Goal: Task Accomplishment & Management: Complete application form

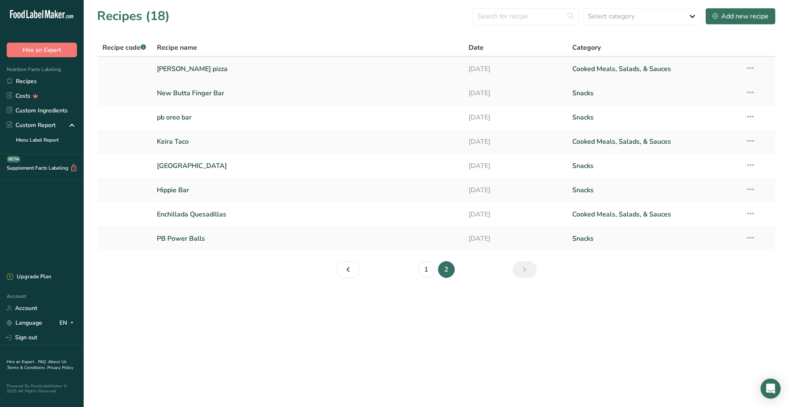
click at [187, 70] on link "[PERSON_NAME] pizza" at bounding box center [308, 69] width 302 height 18
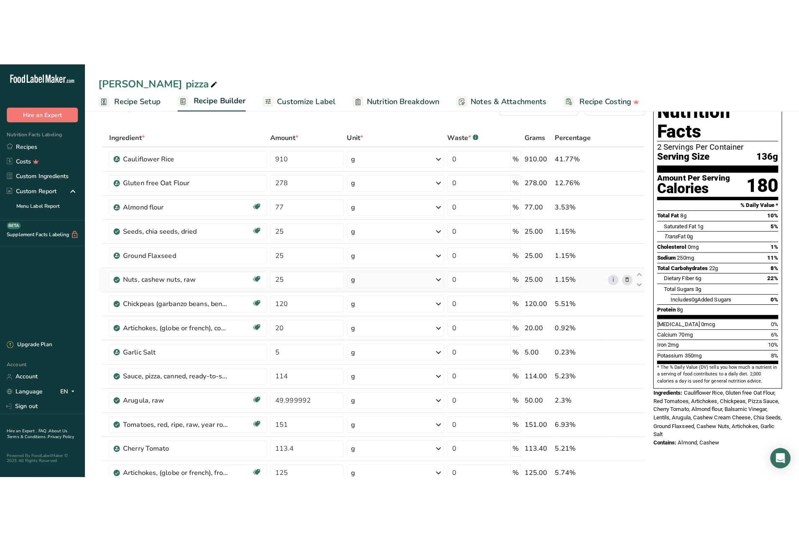
scroll to position [32, 0]
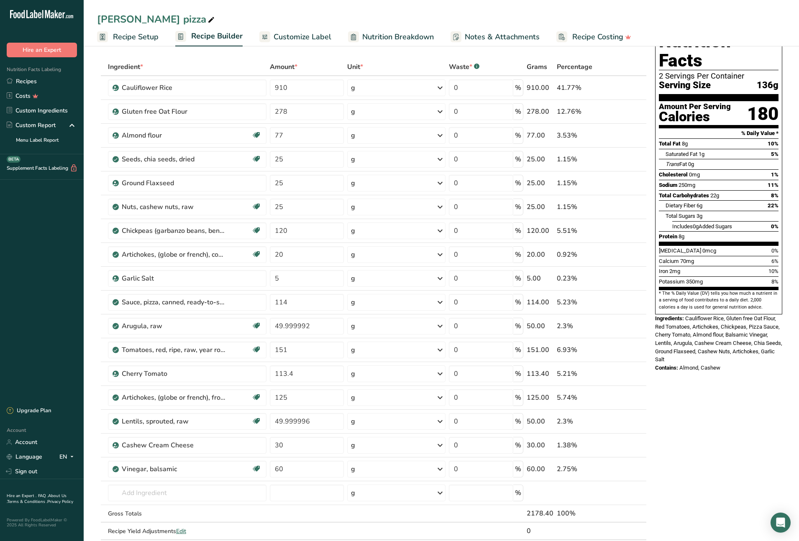
click at [128, 34] on span "Recipe Setup" at bounding box center [136, 36] width 46 height 11
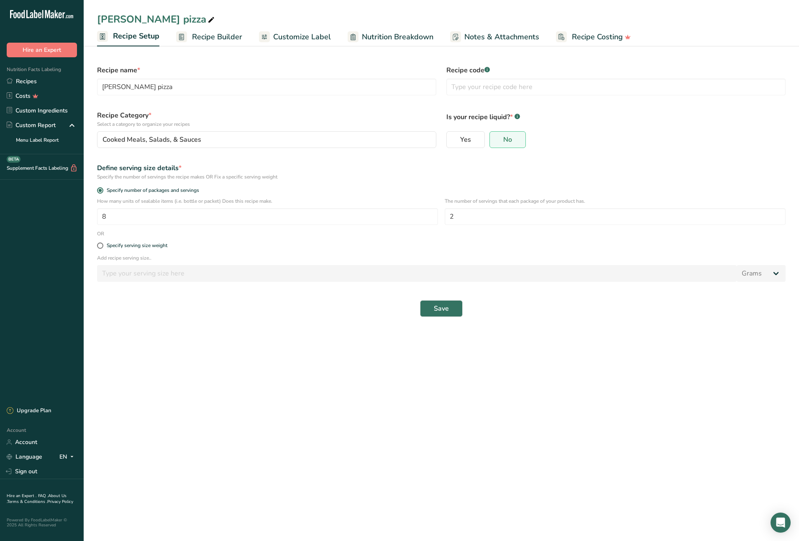
click at [215, 36] on span "Recipe Builder" at bounding box center [217, 36] width 50 height 11
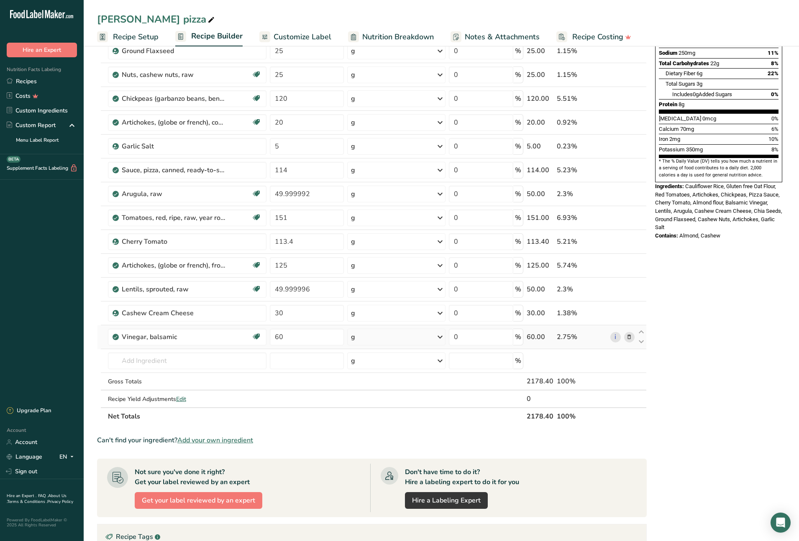
scroll to position [164, 0]
drag, startPoint x: 102, startPoint y: 97, endPoint x: 601, endPoint y: 337, distance: 553.5
click at [601, 337] on table "Ingredient * Amount * Unit * Waste * .a-a{fill:#347362;}.b-a{fill:#fff;} Grams …" at bounding box center [372, 174] width 550 height 499
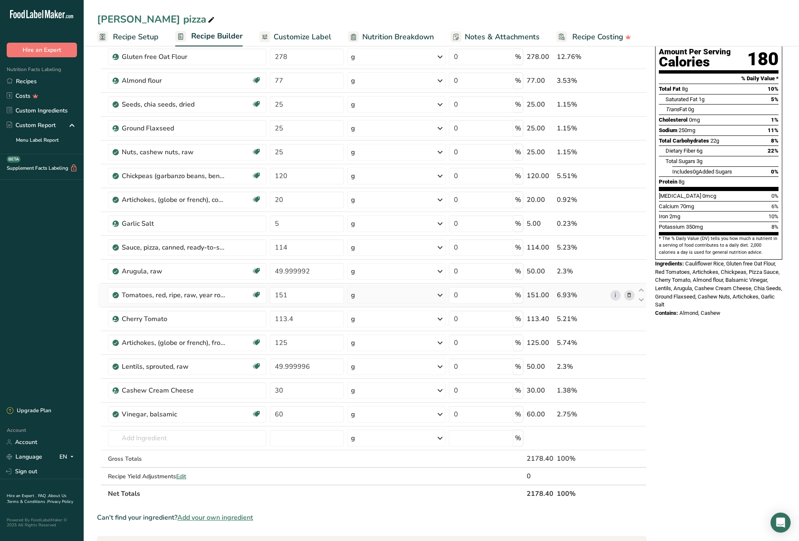
scroll to position [0, 0]
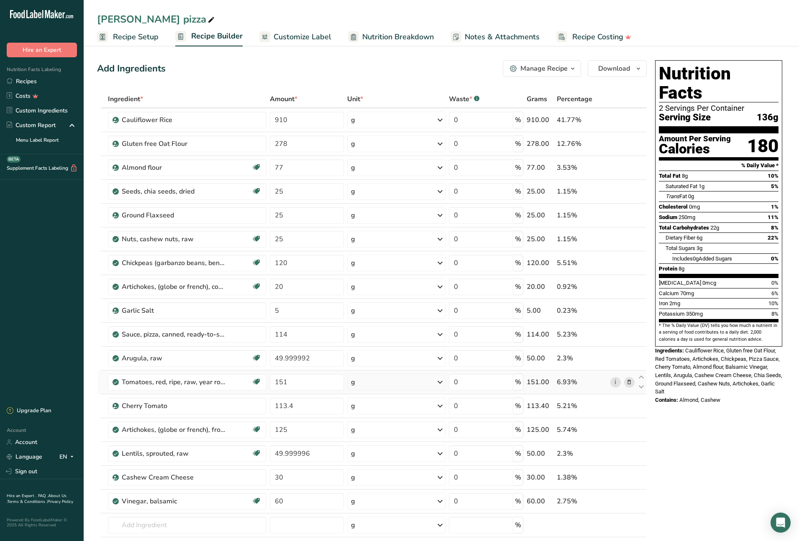
copy table "Ingredient * Amount * Unit * Waste * .a-a{fill:#347362;}.b-a{fill:#fff;} Grams …"
click at [31, 81] on link "Recipes" at bounding box center [42, 81] width 84 height 15
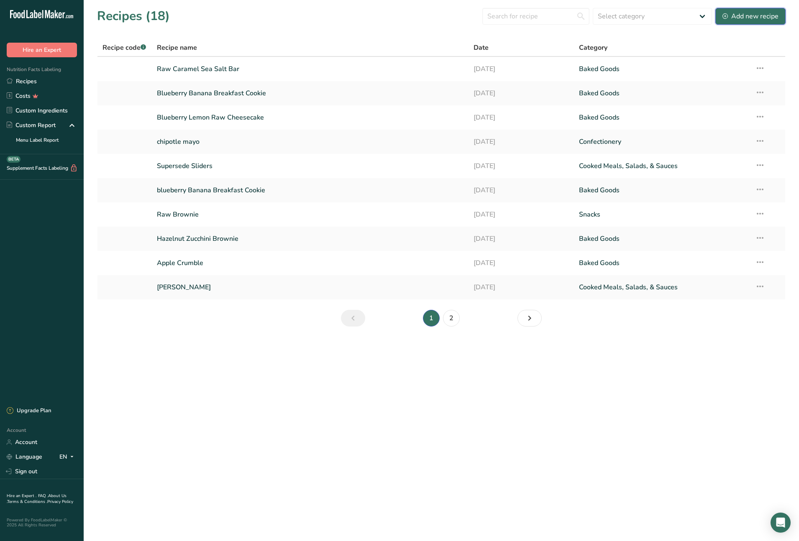
click at [763, 18] on div "Add new recipe" at bounding box center [750, 16] width 56 height 10
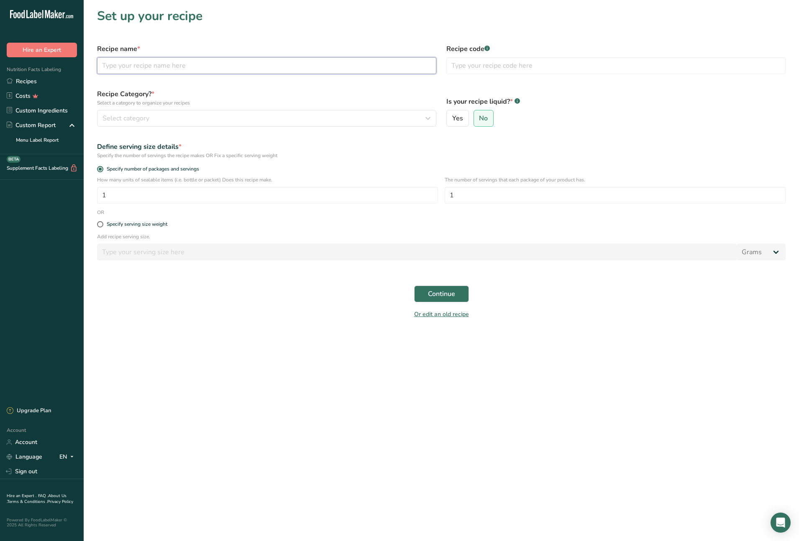
click at [208, 66] on input "text" at bounding box center [266, 65] width 339 height 17
type input "mushroom mania"
click at [214, 114] on div "Select category" at bounding box center [263, 118] width 323 height 10
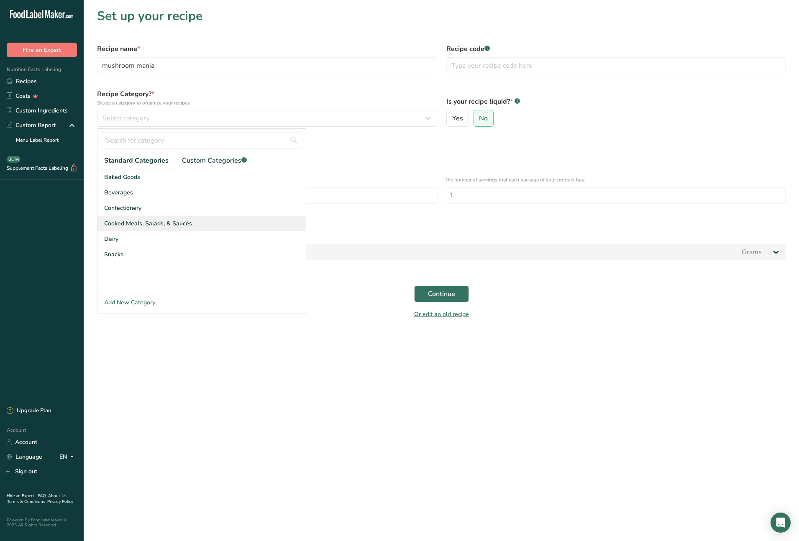
click at [179, 223] on span "Cooked Meals, Salads, & Sauces" at bounding box center [148, 223] width 88 height 9
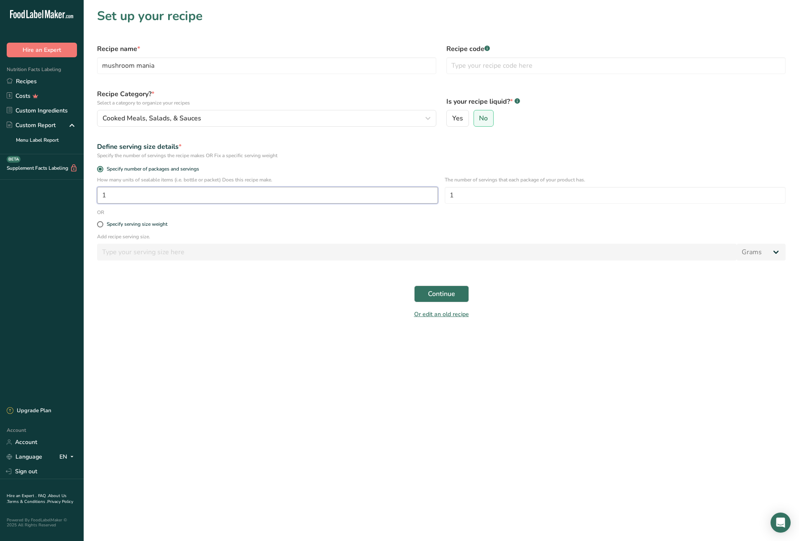
drag, startPoint x: 115, startPoint y: 197, endPoint x: 100, endPoint y: 196, distance: 14.3
click at [100, 196] on input "1" at bounding box center [267, 195] width 341 height 17
type input "8"
click at [450, 197] on input "1" at bounding box center [615, 195] width 341 height 17
type input "2"
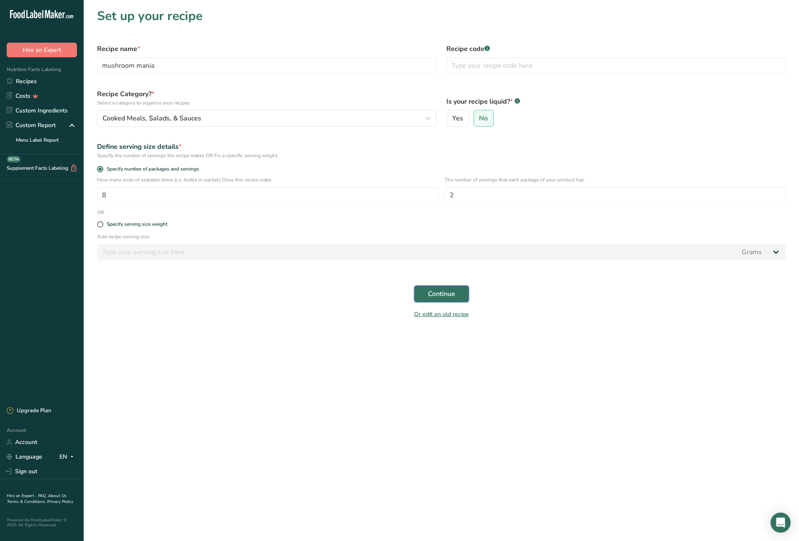
click at [453, 292] on span "Continue" at bounding box center [441, 294] width 27 height 10
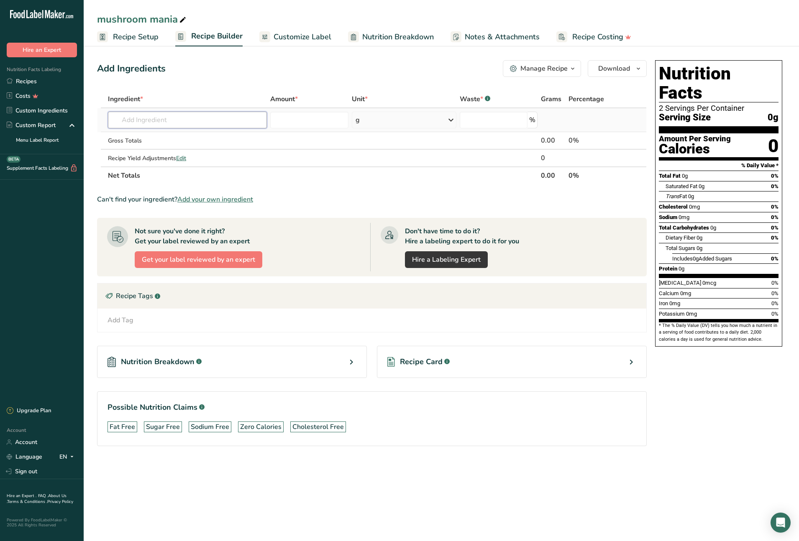
click at [166, 120] on input "text" at bounding box center [187, 120] width 159 height 17
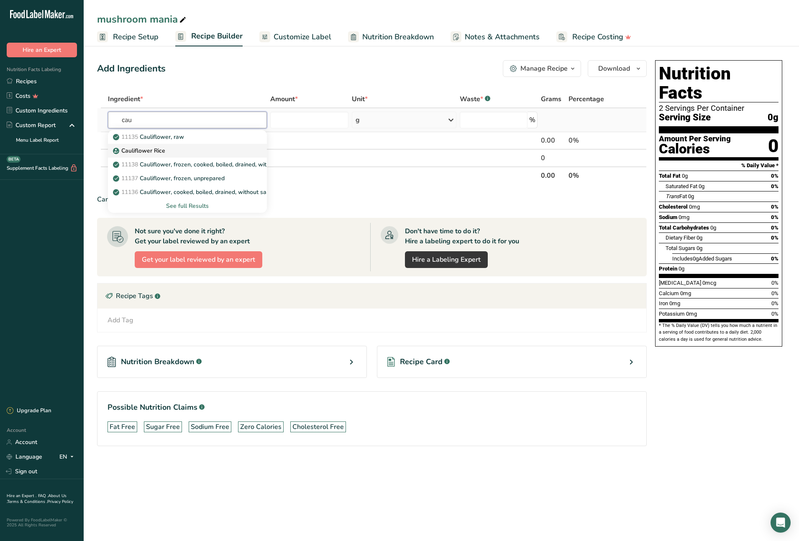
type input "Cauliflower Rice"
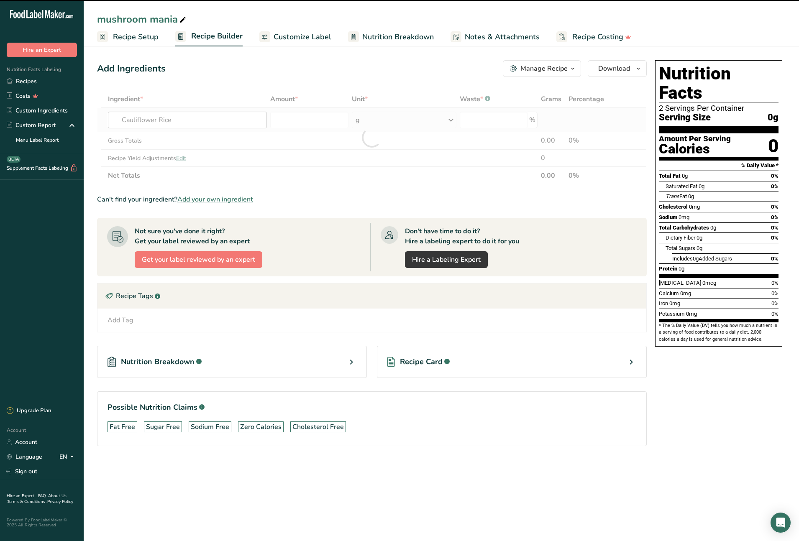
type input "0"
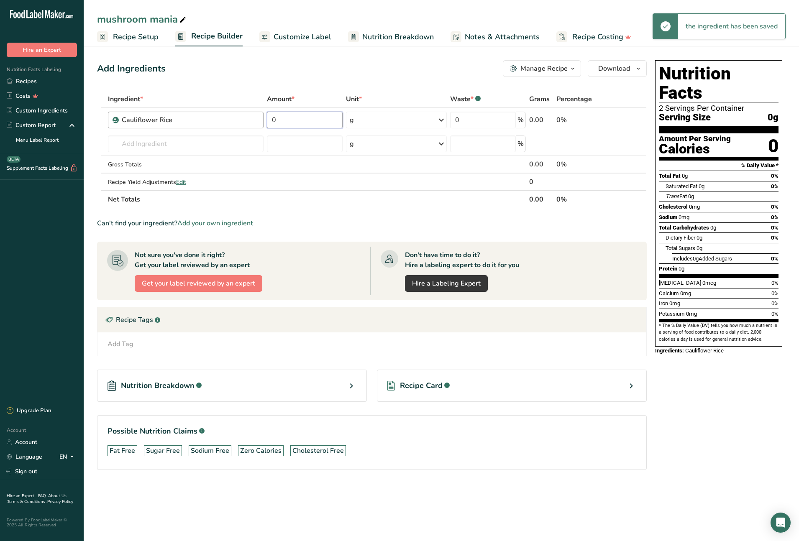
drag, startPoint x: 267, startPoint y: 118, endPoint x: 262, endPoint y: 118, distance: 5.4
click at [262, 118] on tr "Cauliflower Rice 0 g Weight Units g kg mg See more Volume Units l Volume units …" at bounding box center [371, 120] width 549 height 24
type input "910"
click at [184, 143] on div "Ingredient * Amount * Unit * Waste * .a-a{fill:#347362;}.b-a{fill:#fff;} Grams …" at bounding box center [372, 149] width 550 height 118
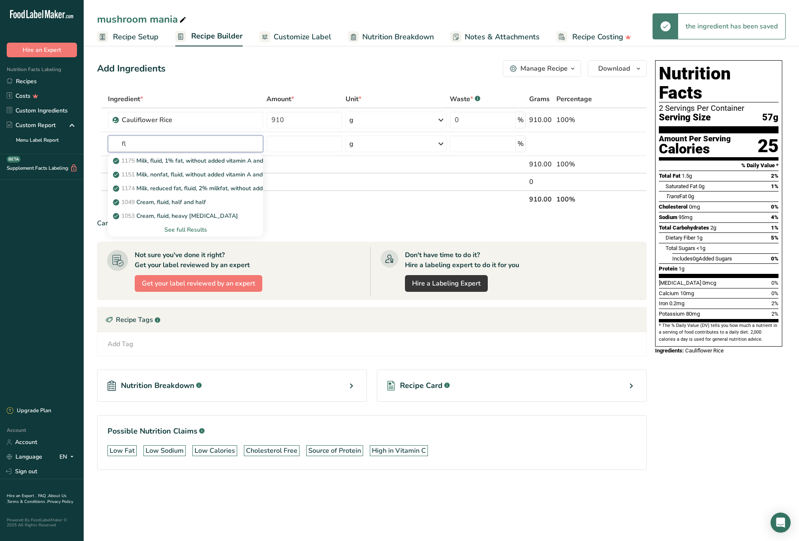
type input "f"
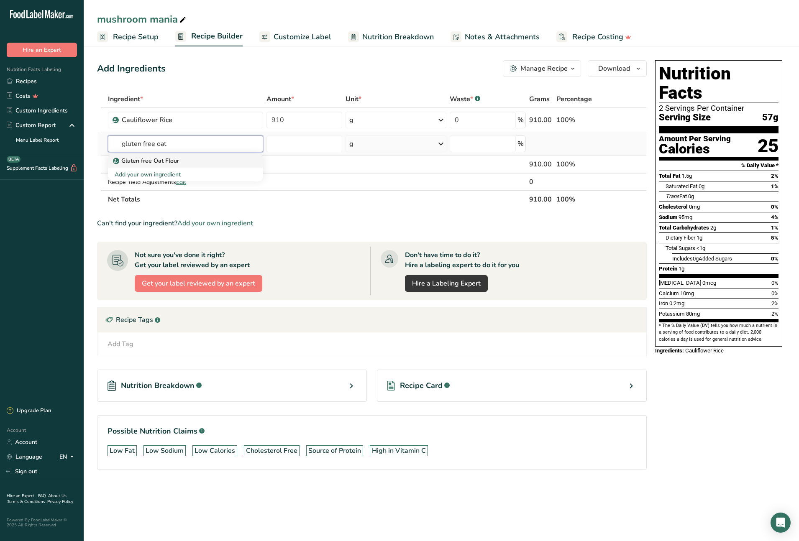
type input "gluten free oat"
click at [157, 161] on p "Gluten free Oat Flour" at bounding box center [147, 160] width 64 height 9
type input "Gluten free Oat Flour"
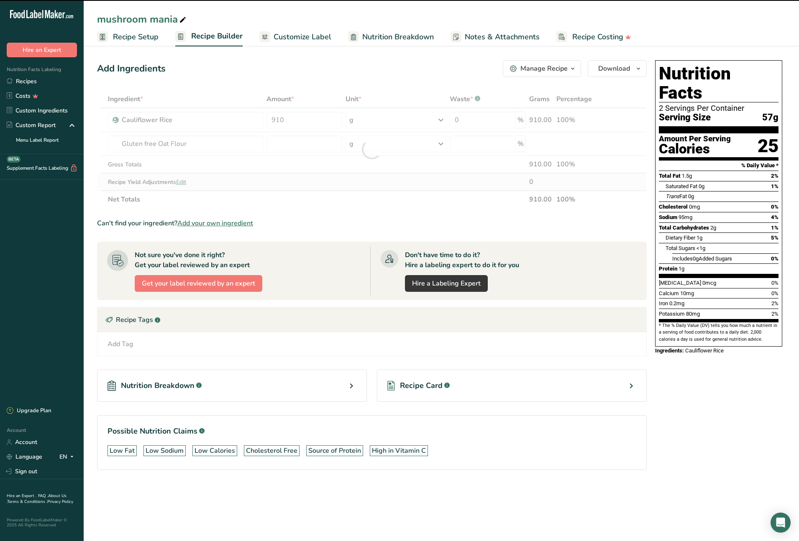
type input "0"
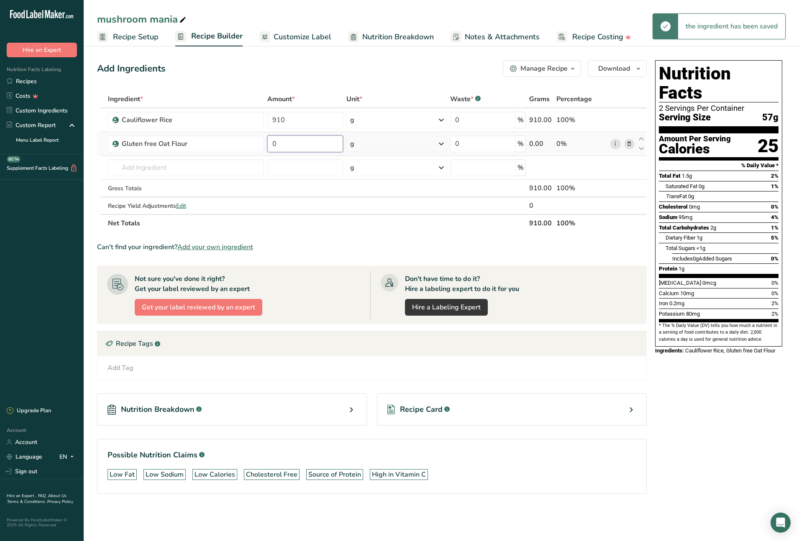
drag, startPoint x: 285, startPoint y: 142, endPoint x: 271, endPoint y: 141, distance: 14.2
click at [271, 141] on input "0" at bounding box center [305, 144] width 76 height 17
type input "278"
click at [231, 165] on div "Ingredient * Amount * Unit * Waste * .a-a{fill:#347362;}.b-a{fill:#fff;} Grams …" at bounding box center [372, 161] width 550 height 142
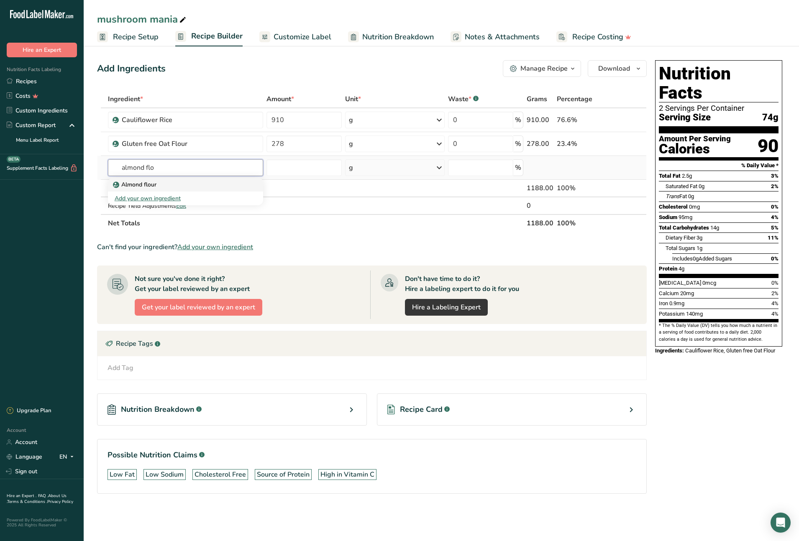
type input "almond flo"
click at [143, 185] on p "Almond flour" at bounding box center [136, 184] width 42 height 9
type input "Almond flour"
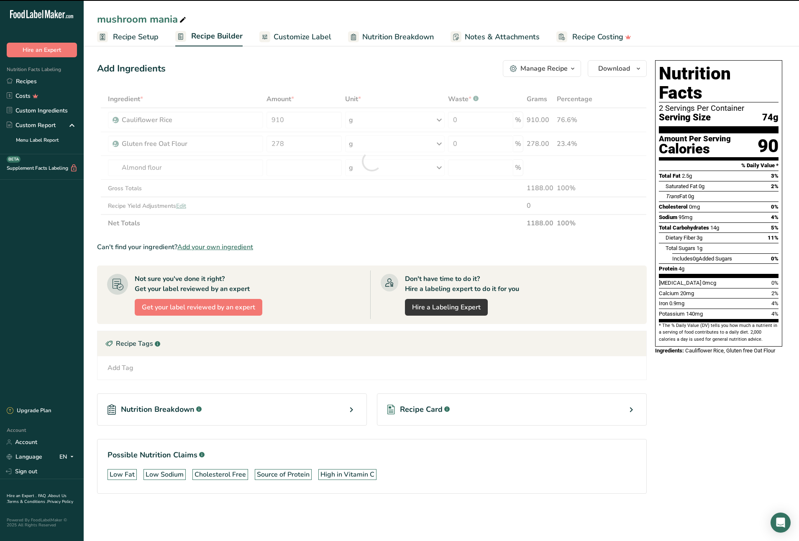
type input "0"
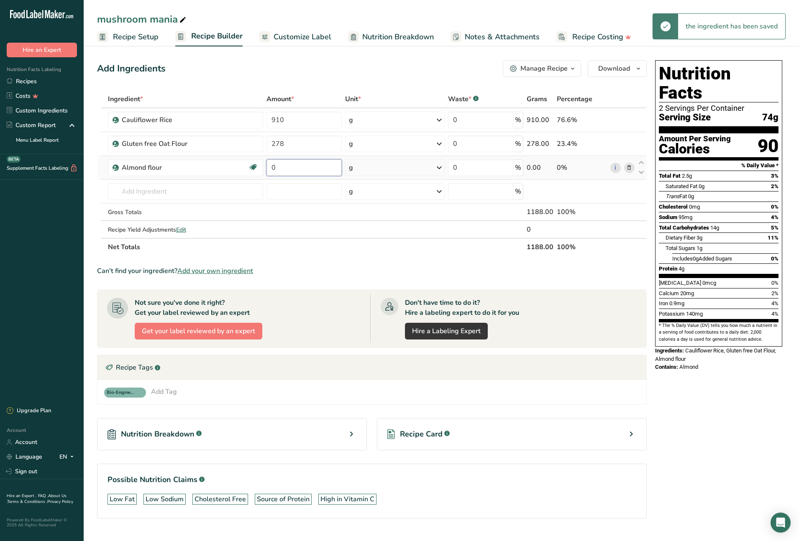
drag, startPoint x: 290, startPoint y: 167, endPoint x: 267, endPoint y: 165, distance: 23.1
click at [267, 165] on input "0" at bounding box center [303, 167] width 75 height 17
type input "77"
click at [185, 193] on input "text" at bounding box center [186, 191] width 156 height 17
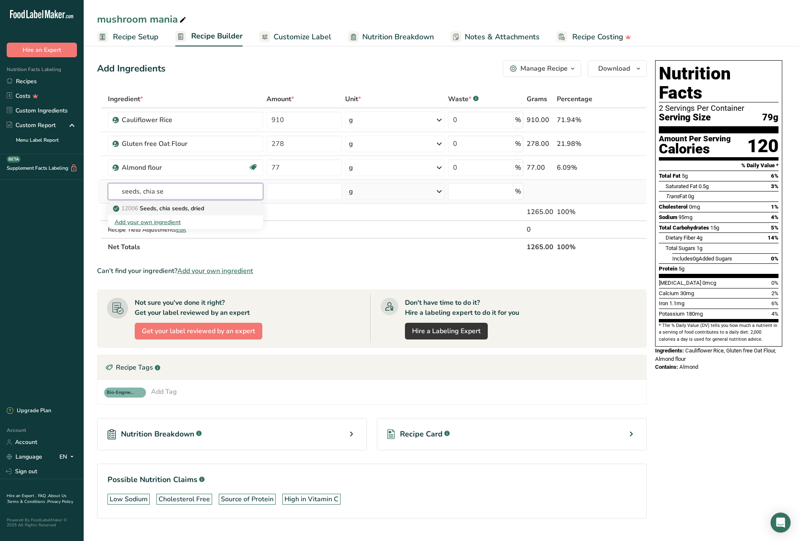
type input "seeds, chia se"
click at [194, 209] on p "12006 Seeds, chia seeds, dried" at bounding box center [160, 208] width 90 height 9
type input "Seeds, chia seeds, dried"
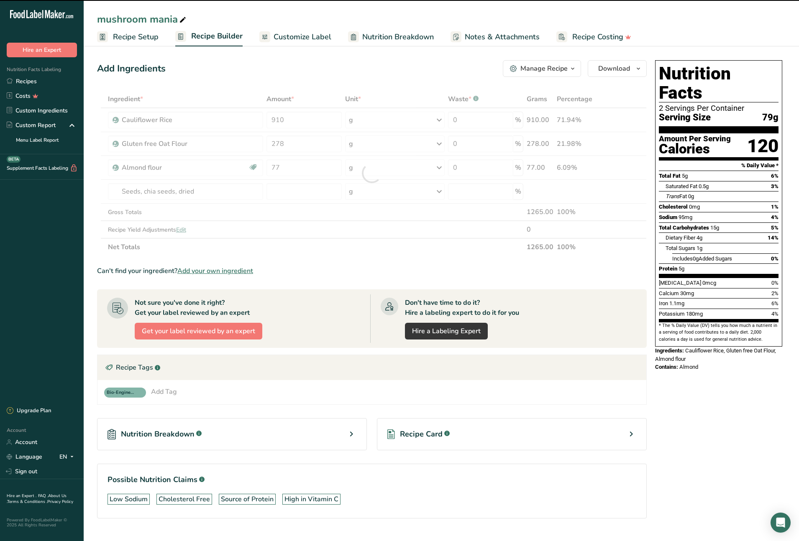
type input "0"
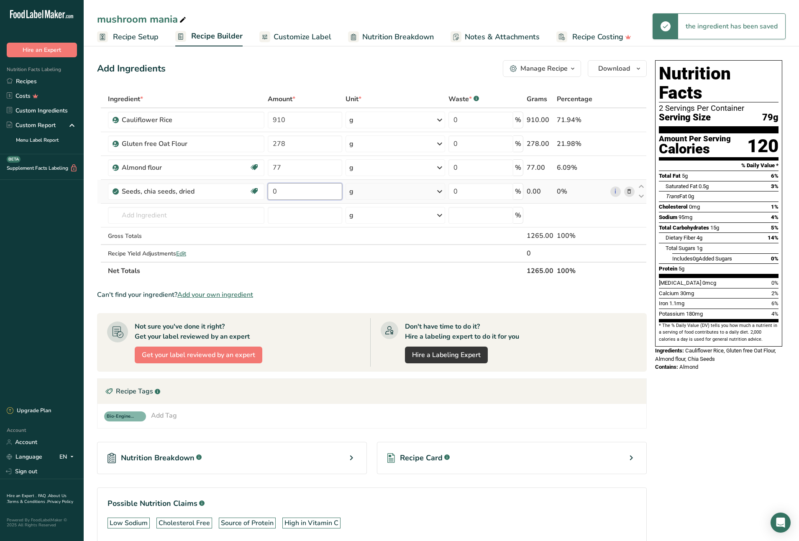
click at [297, 192] on input "0" at bounding box center [305, 191] width 75 height 17
drag, startPoint x: 294, startPoint y: 191, endPoint x: 268, endPoint y: 189, distance: 26.4
click at [268, 189] on input "0" at bounding box center [305, 191] width 75 height 17
type input "25"
click at [185, 213] on div "Ingredient * Amount * Unit * Waste * .a-a{fill:#347362;}.b-a{fill:#fff;} Grams …" at bounding box center [372, 184] width 550 height 189
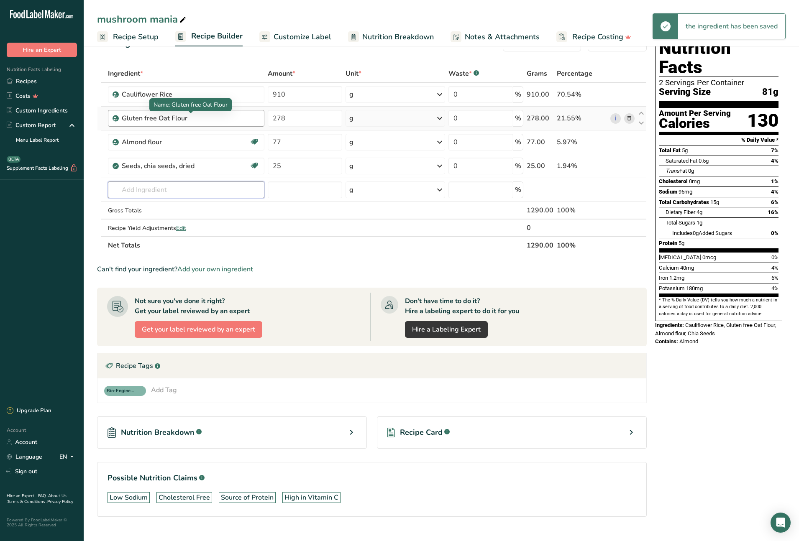
scroll to position [41, 0]
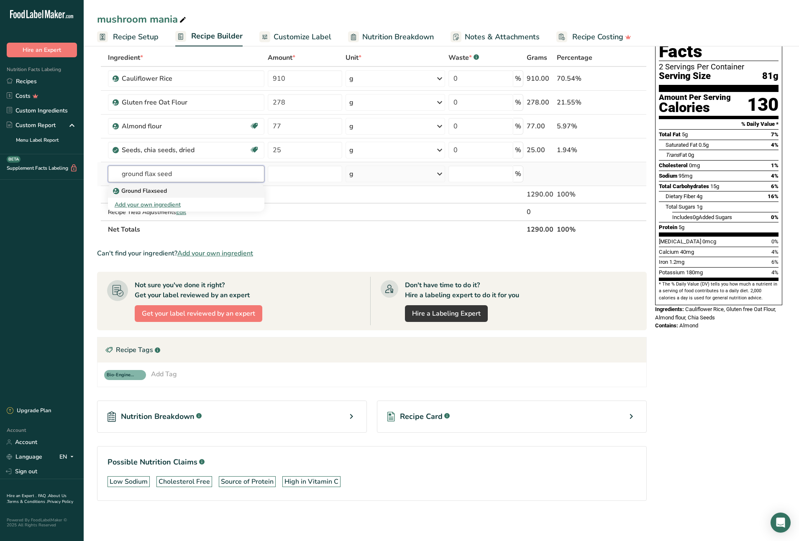
type input "ground flax seed"
click at [161, 191] on p "Ground Flaxseed" at bounding box center [141, 191] width 52 height 9
type input "Ground Flaxseed"
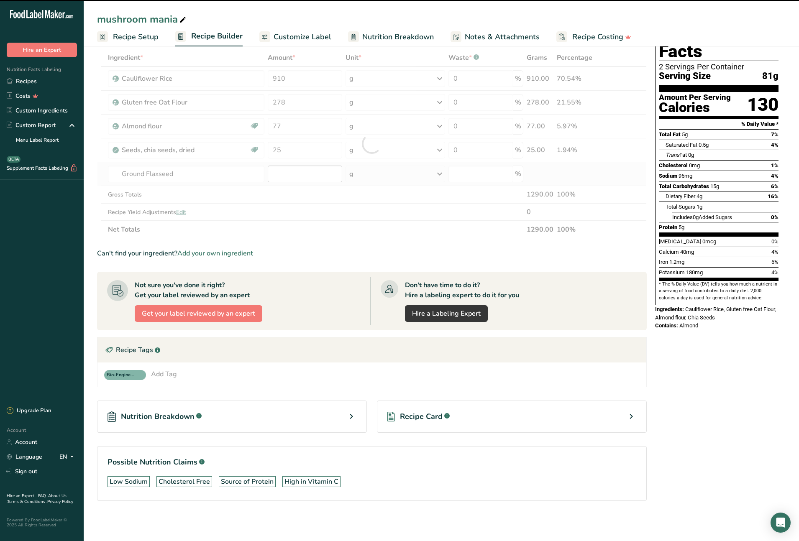
type input "0"
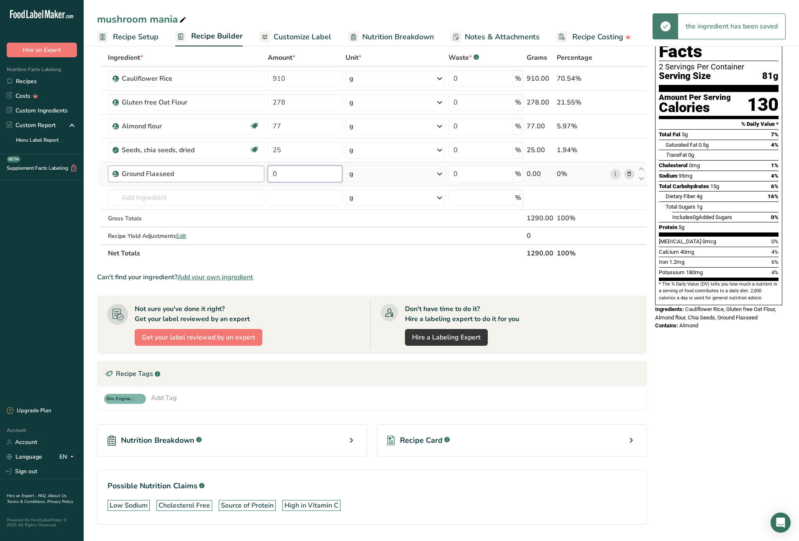
drag, startPoint x: 293, startPoint y: 176, endPoint x: 255, endPoint y: 169, distance: 38.6
click at [255, 169] on tr "Ground Flaxseed 0 g Weight Units g kg mg See more Volume Units l Volume units r…" at bounding box center [371, 174] width 549 height 24
type input "25"
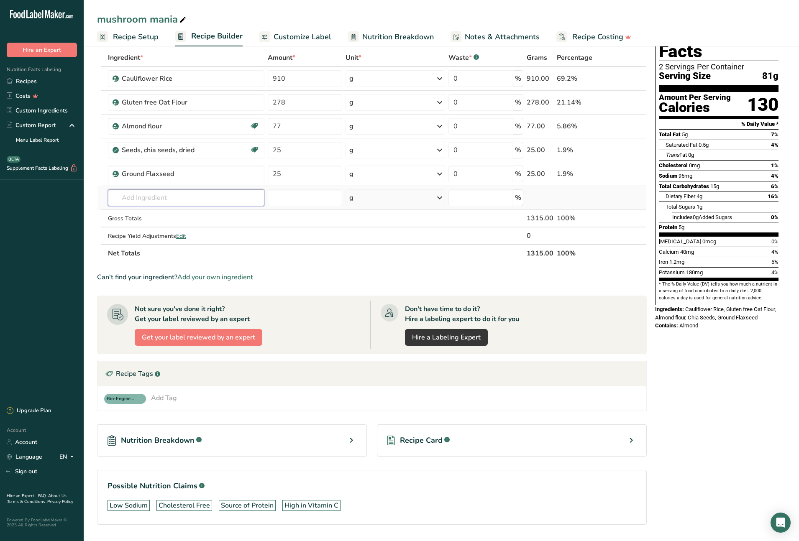
click at [196, 199] on div "Ingredient * Amount * Unit * Waste * .a-a{fill:#347362;}.b-a{fill:#fff;} Grams …" at bounding box center [372, 155] width 550 height 213
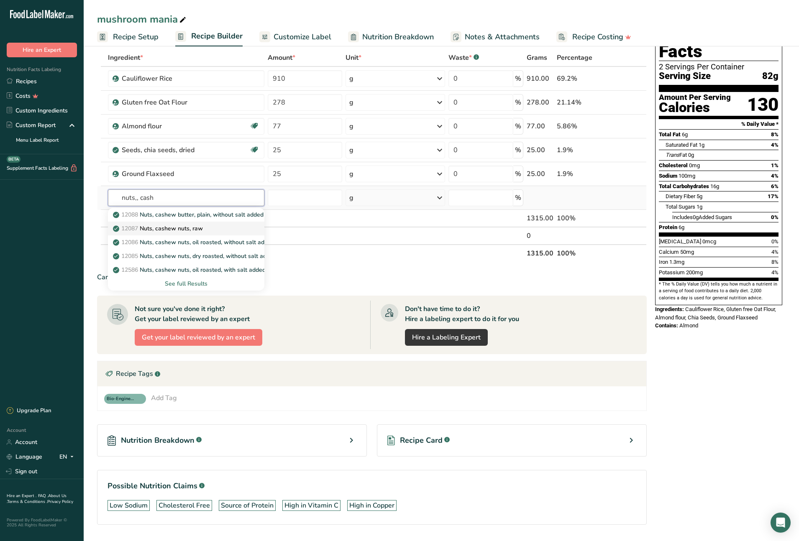
type input "Nuts, cashew nuts, raw"
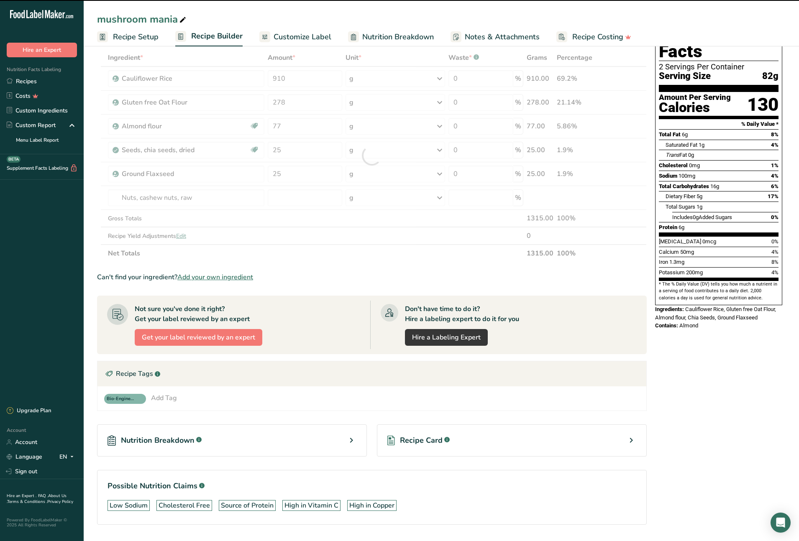
type input "0"
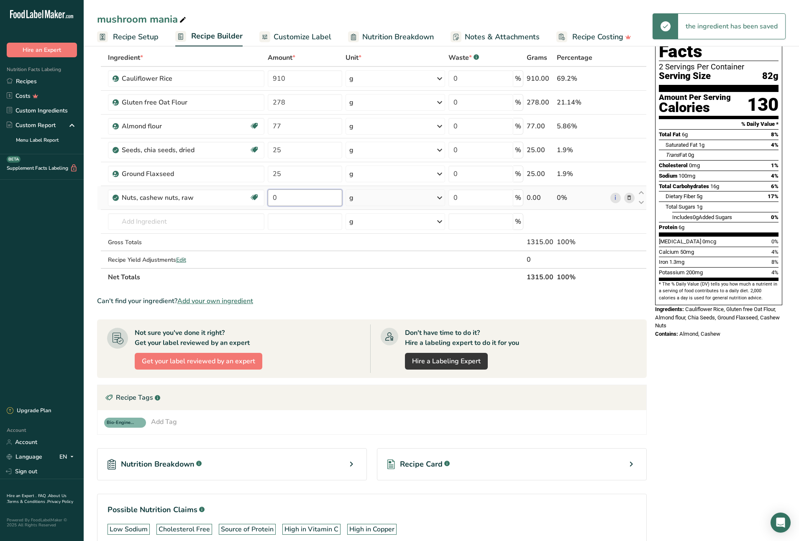
drag, startPoint x: 277, startPoint y: 199, endPoint x: 272, endPoint y: 199, distance: 5.0
click at [272, 199] on input "0" at bounding box center [305, 197] width 75 height 17
type input "25"
click at [176, 221] on input "text" at bounding box center [186, 221] width 156 height 17
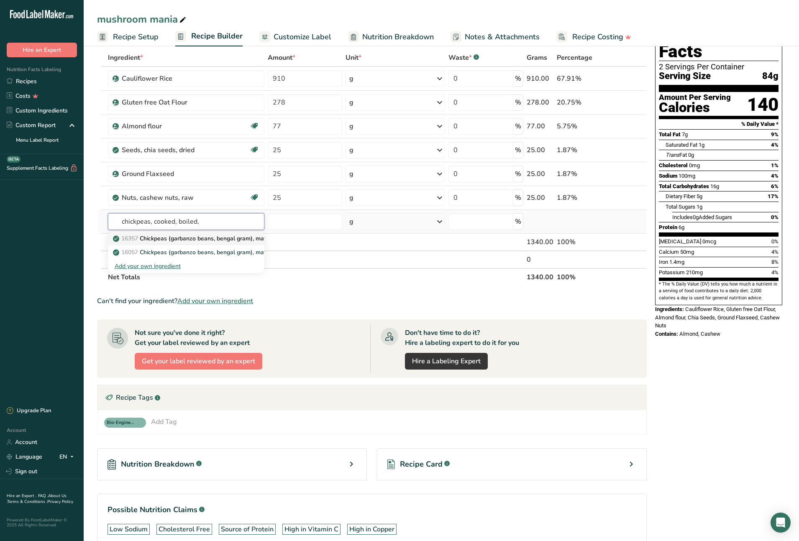
type input "chickpeas, cooked, boiled,"
click at [175, 238] on p "16357 Chickpeas (garbanzo beans, bengal gram), mature seeds, cooked, boiled, wi…" at bounding box center [238, 238] width 246 height 9
type input "Chickpeas (garbanzo beans, bengal gram), mature seeds, cooked, boiled, with salt"
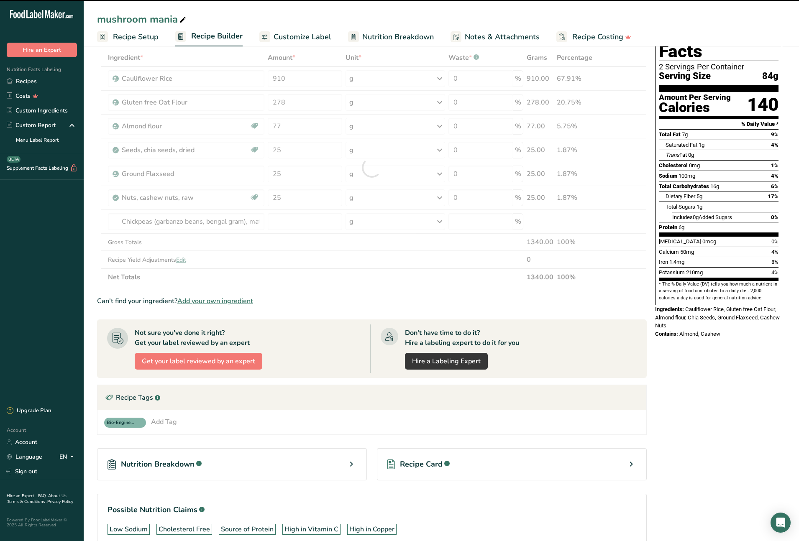
type input "0"
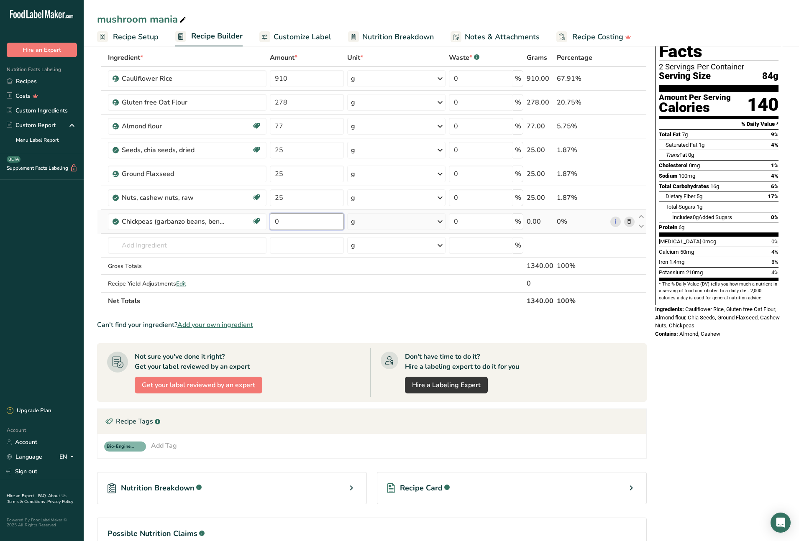
drag, startPoint x: 299, startPoint y: 223, endPoint x: 271, endPoint y: 221, distance: 28.5
click at [271, 221] on input "0" at bounding box center [307, 221] width 74 height 17
type input "120"
click at [189, 244] on div "Ingredient * Amount * Unit * Waste * .a-a{fill:#347362;}.b-a{fill:#fff;} Grams …" at bounding box center [372, 179] width 550 height 261
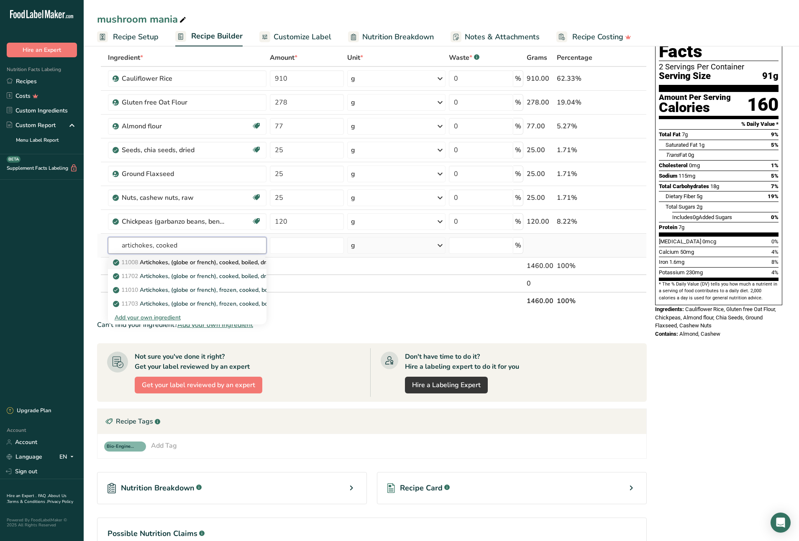
type input "artichokes, cooked"
click at [173, 262] on p "11008 Artichokes, (globe or french), cooked, boiled, drained, without salt" at bounding box center [215, 262] width 201 height 9
type input "Artichokes, (globe or french), cooked, boiled, drained, without salt"
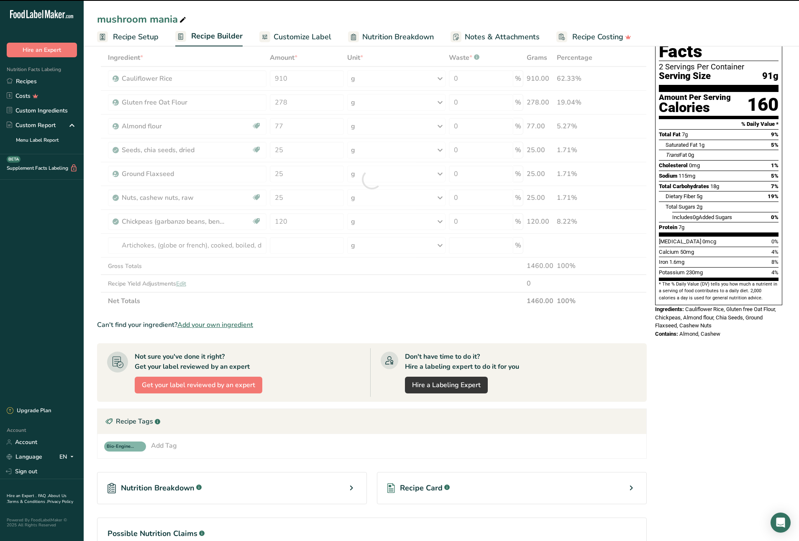
type input "0"
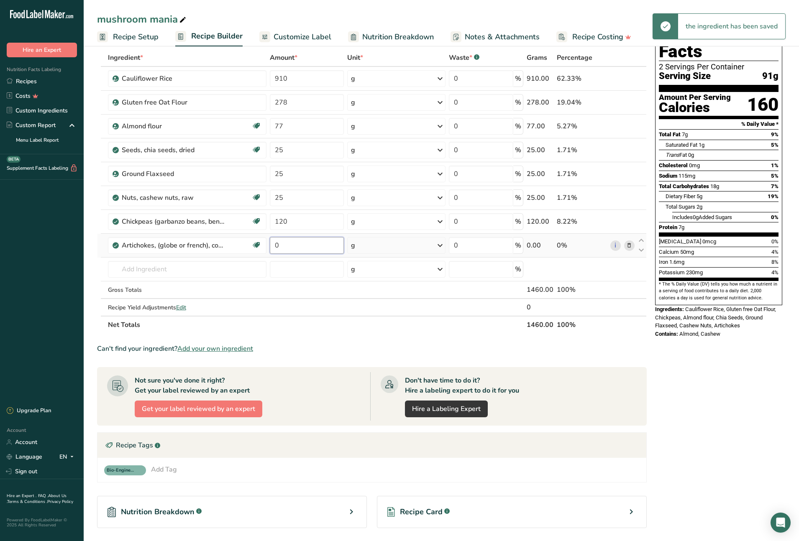
drag, startPoint x: 293, startPoint y: 245, endPoint x: 270, endPoint y: 246, distance: 23.0
click at [271, 244] on input "0" at bounding box center [307, 245] width 74 height 17
type input "20"
click at [145, 268] on div "Ingredient * Amount * Unit * Waste * .a-a{fill:#347362;}.b-a{fill:#fff;} Grams …" at bounding box center [372, 191] width 550 height 285
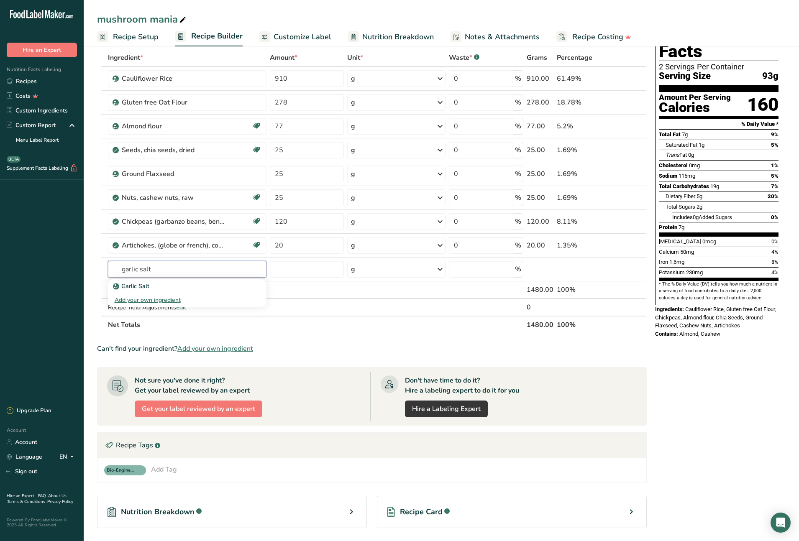
type input "garlic salt"
click at [137, 272] on input "text" at bounding box center [187, 269] width 159 height 17
type input "Garlic Salt"
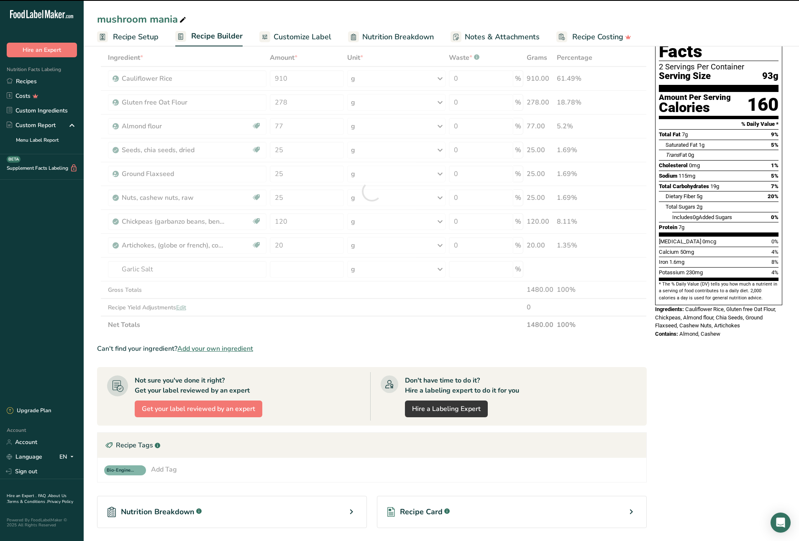
type input "0"
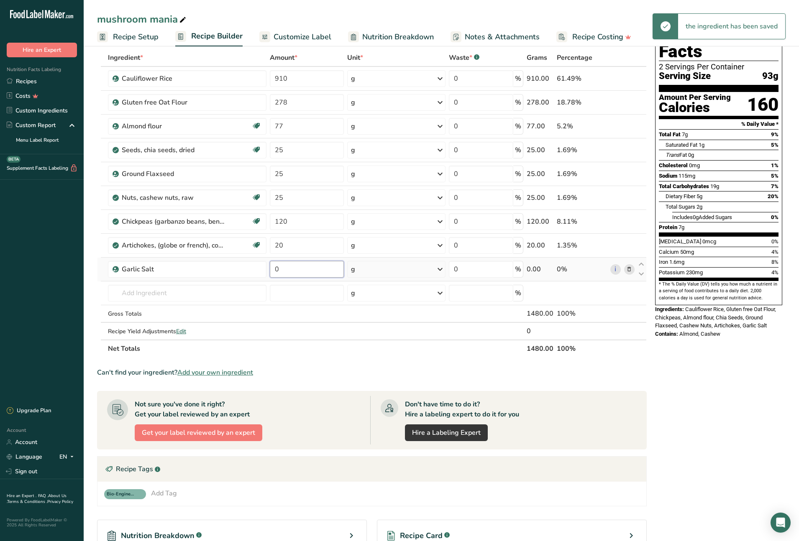
click at [268, 266] on td "0" at bounding box center [306, 270] width 77 height 24
type input "5"
click at [153, 292] on input "text" at bounding box center [187, 293] width 159 height 17
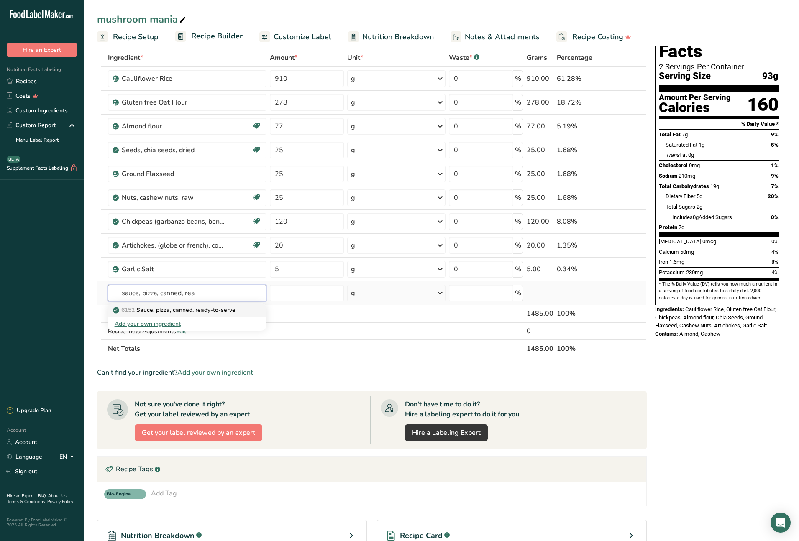
type input "Sauce, pizza, canned, ready-to-serve"
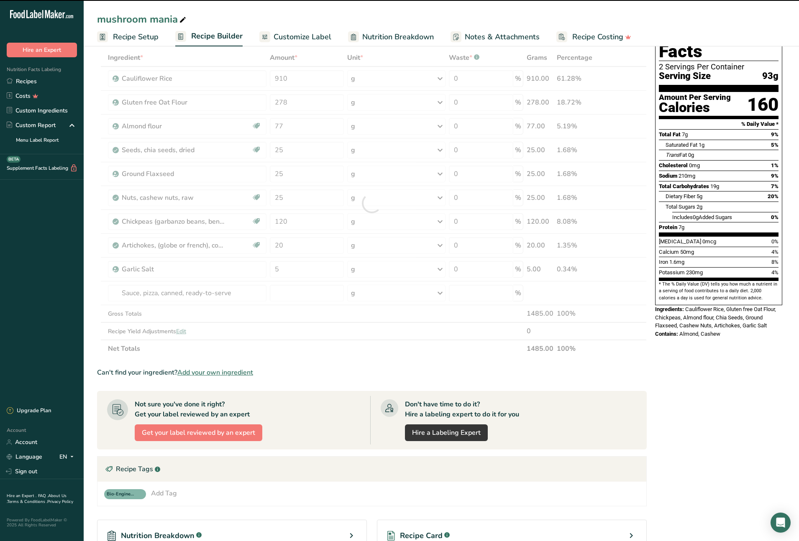
type input "0"
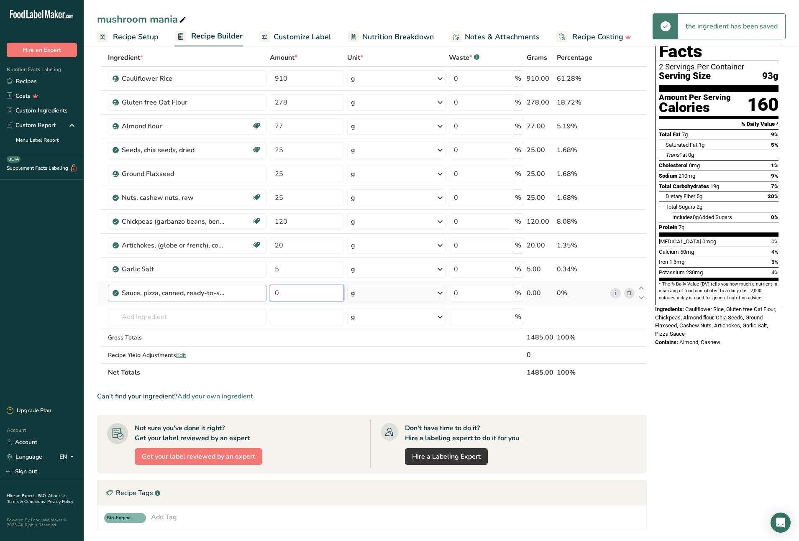
drag, startPoint x: 292, startPoint y: 294, endPoint x: 264, endPoint y: 292, distance: 27.6
click at [264, 292] on tr "Sauce, pizza, canned, ready-to-serve 0 g Portions 0.25 cup Weight Units g kg mg…" at bounding box center [371, 293] width 549 height 24
type input "114"
click at [209, 318] on div "Ingredient * Amount * Unit * Waste * .a-a{fill:#347362;}.b-a{fill:#fff;} Grams …" at bounding box center [372, 215] width 550 height 332
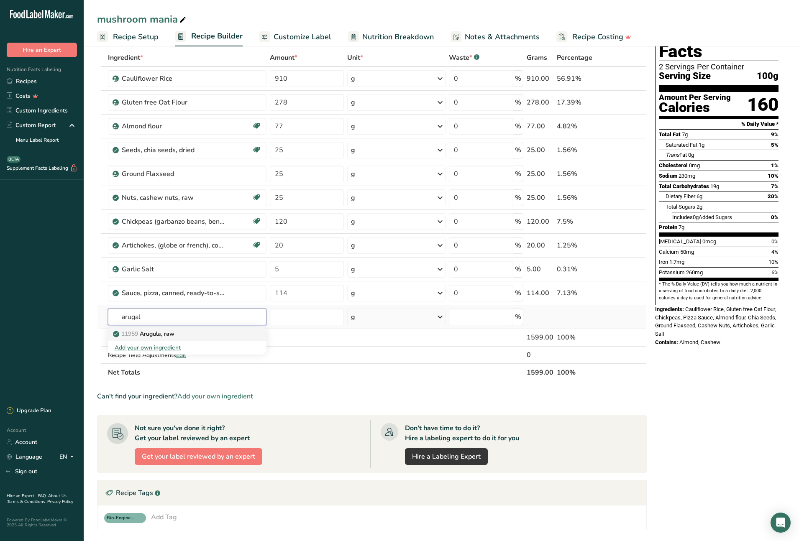
type input "arugal"
click at [166, 331] on p "11959 [GEOGRAPHIC_DATA], raw" at bounding box center [145, 334] width 60 height 9
type input "Arugula, raw"
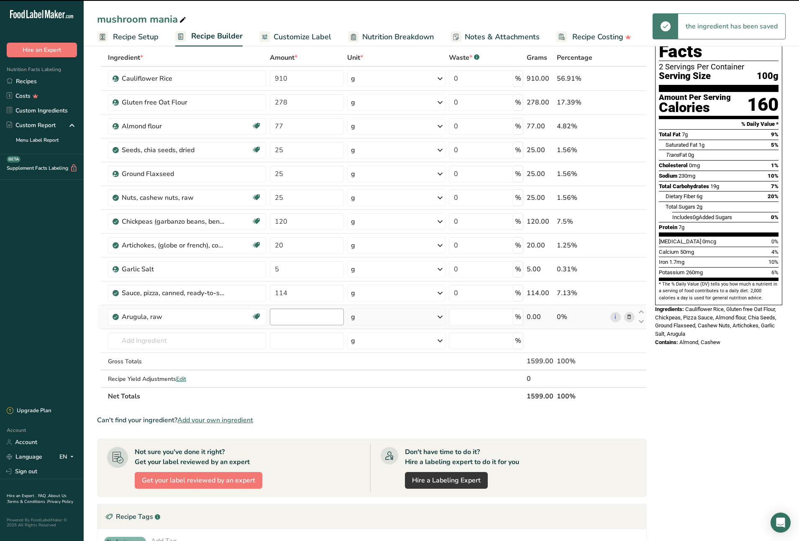
type input "0"
drag, startPoint x: 278, startPoint y: 317, endPoint x: 271, endPoint y: 317, distance: 7.5
click at [271, 317] on input "0" at bounding box center [307, 317] width 74 height 17
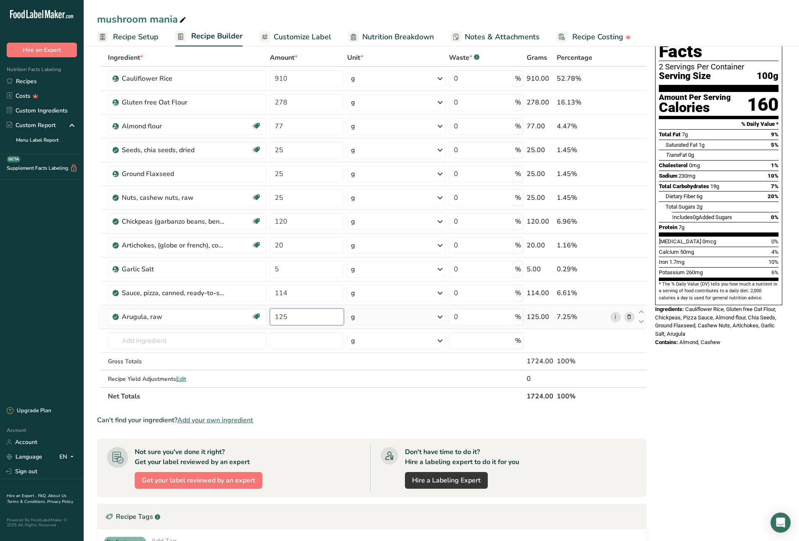
type input "125"
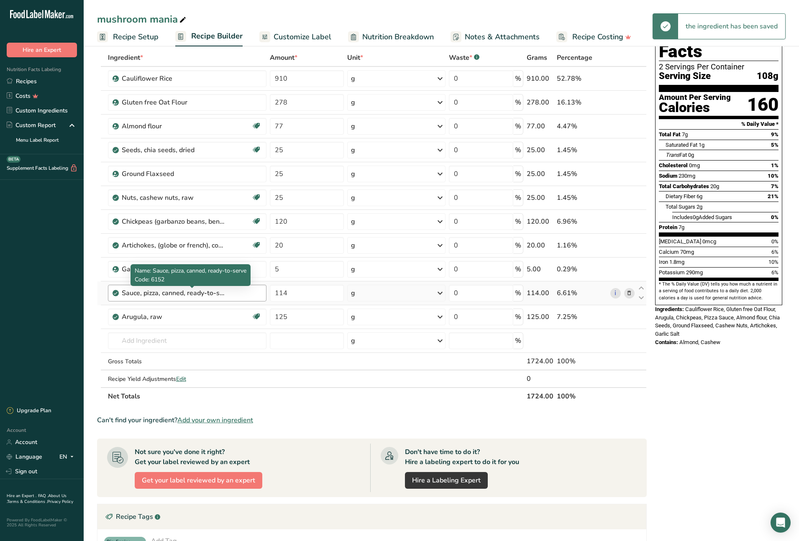
click at [184, 294] on div "Sauce, pizza, canned, ready-to-serve" at bounding box center [174, 293] width 105 height 10
drag, startPoint x: 222, startPoint y: 294, endPoint x: 133, endPoint y: 284, distance: 89.2
click at [133, 284] on body ".a-20{fill:#fff;} Hire an Expert Nutrition Facts Labeling Recipes Costs Custom …" at bounding box center [399, 333] width 799 height 749
click at [139, 288] on div "Sauce, pizza, canned, ready-to-serve" at bounding box center [174, 293] width 105 height 10
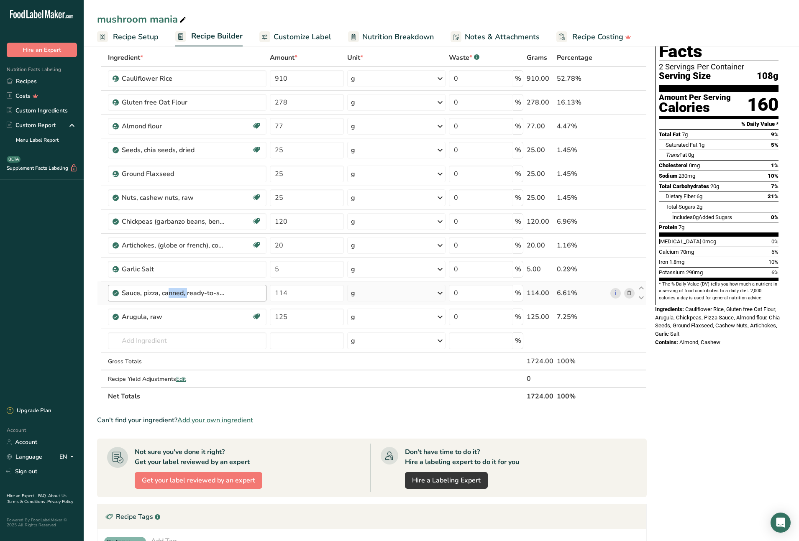
drag, startPoint x: 124, startPoint y: 292, endPoint x: 191, endPoint y: 295, distance: 67.0
click at [145, 291] on div "Sauce, pizza, canned, ready-to-serve" at bounding box center [174, 293] width 105 height 10
click at [197, 296] on div "Sauce, pizza, canned, ready-to-serve" at bounding box center [174, 293] width 105 height 10
drag, startPoint x: 220, startPoint y: 293, endPoint x: 113, endPoint y: 279, distance: 108.9
click at [113, 279] on tbody "Cauliflower Rice 910 g Weight Units g kg mg See more Volume Units l Volume unit…" at bounding box center [371, 227] width 549 height 320
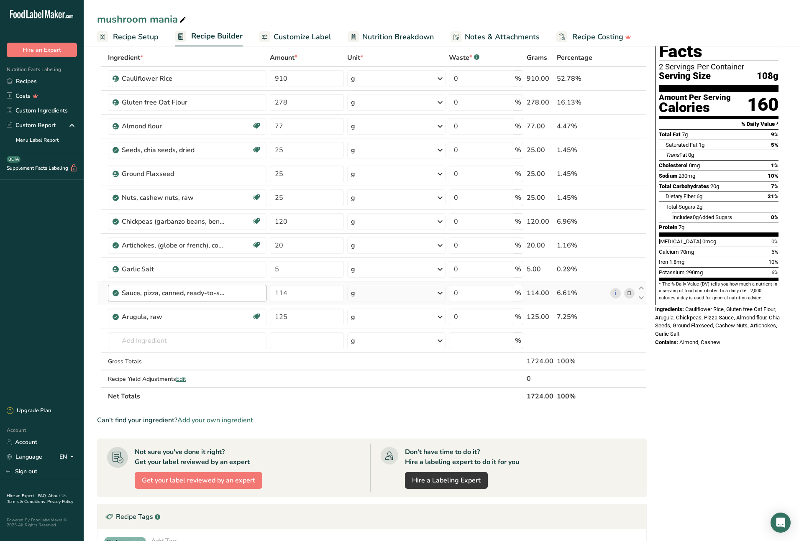
click at [174, 287] on div "Sauce, pizza, canned, ready-to-serve" at bounding box center [187, 293] width 159 height 17
click at [630, 293] on icon at bounding box center [629, 293] width 6 height 9
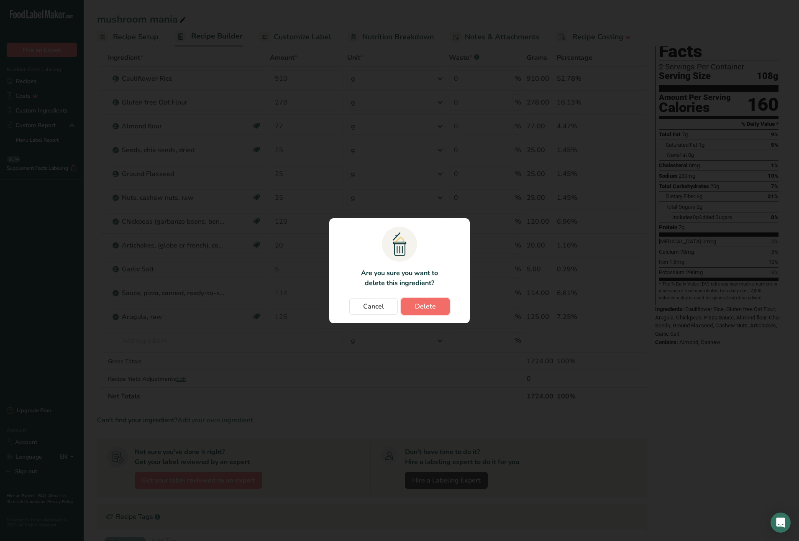
click at [427, 307] on span "Delete" at bounding box center [425, 307] width 21 height 10
type input "125"
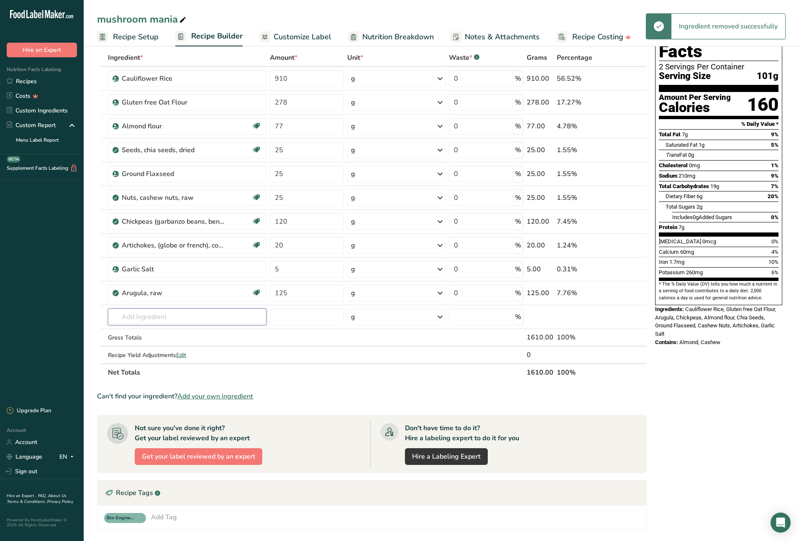
click at [144, 317] on input "text" at bounding box center [187, 317] width 159 height 17
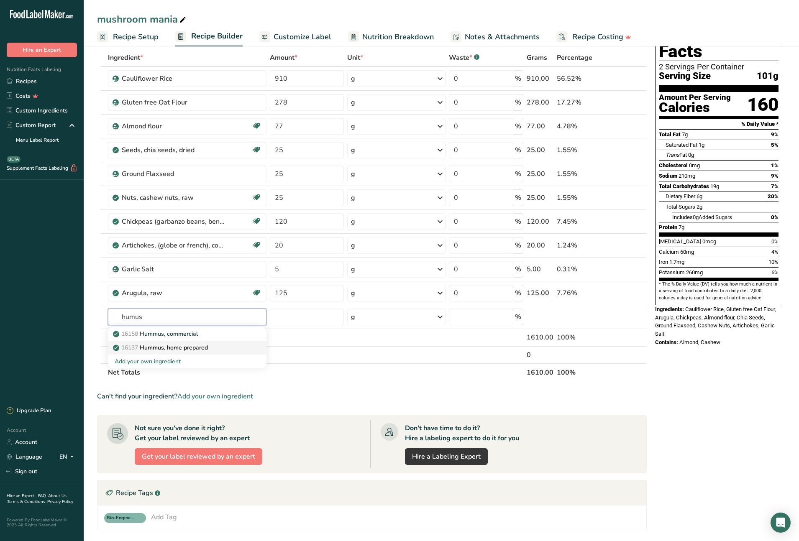
type input "humus"
click at [176, 349] on p "16137 Hummus, home prepared" at bounding box center [161, 347] width 93 height 9
type input "Hummus, home prepared"
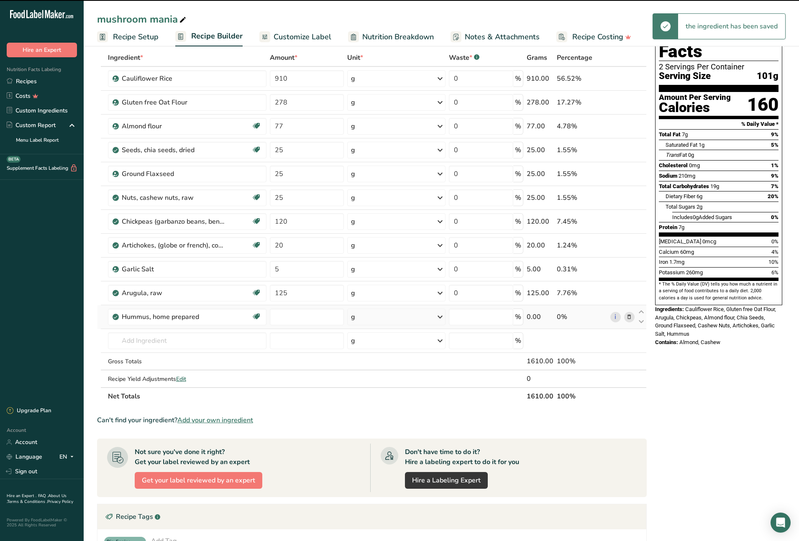
type input "0"
drag, startPoint x: 278, startPoint y: 316, endPoint x: 274, endPoint y: 315, distance: 4.2
click at [274, 315] on input "0" at bounding box center [307, 317] width 74 height 17
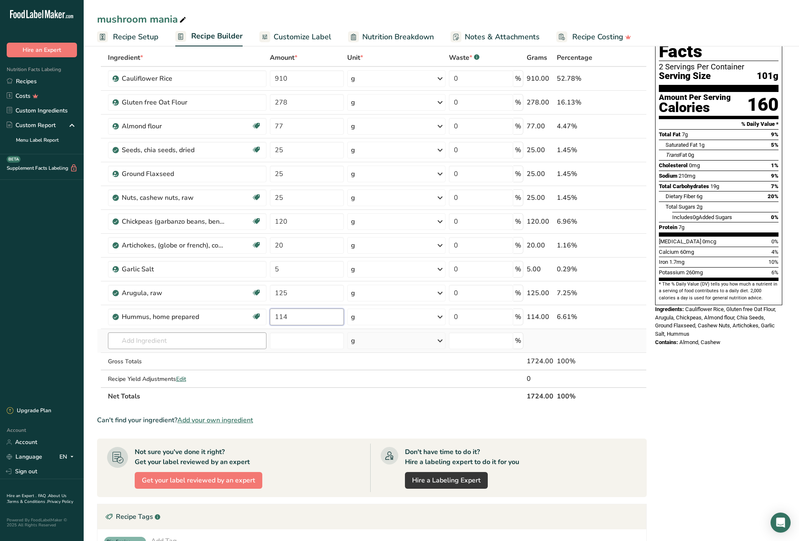
type input "114"
click at [232, 337] on div "Ingredient * Amount * Unit * Waste * .a-a{fill:#347362;}.b-a{fill:#fff;} Grams …" at bounding box center [372, 227] width 550 height 356
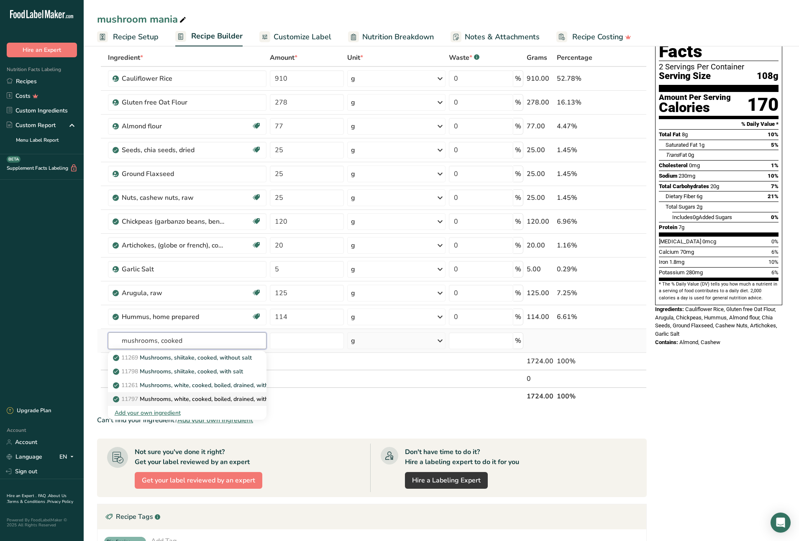
type input "mushrooms, cooked"
click at [217, 398] on p "11797 Mushrooms, white, cooked, boiled, drained, with salt" at bounding box center [197, 399] width 165 height 9
type input "Mushrooms, white, cooked, boiled, drained, with salt"
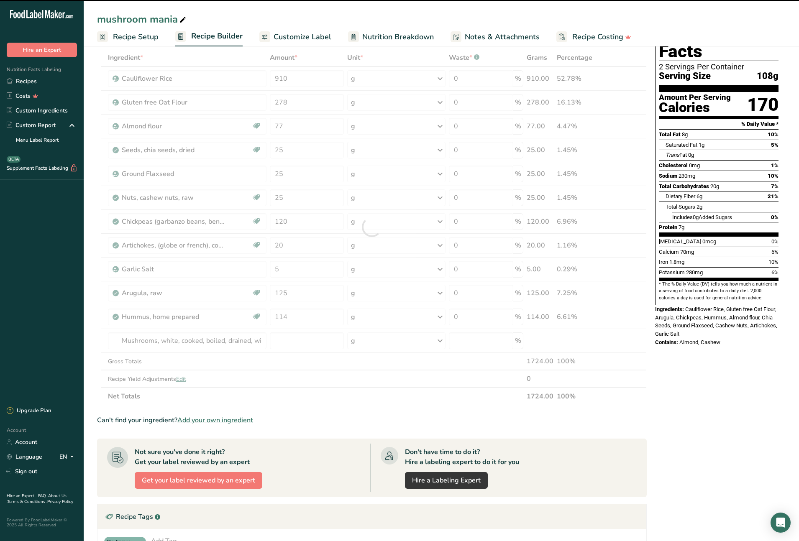
type input "0"
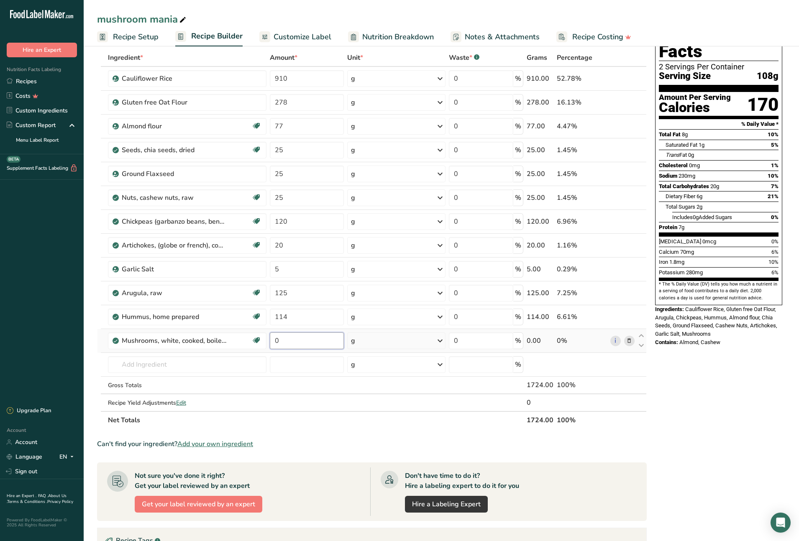
click at [267, 338] on tr "Mushrooms, white, cooked, boiled, drained, with salt Source of Antioxidants Dai…" at bounding box center [371, 341] width 549 height 24
type input "132.2"
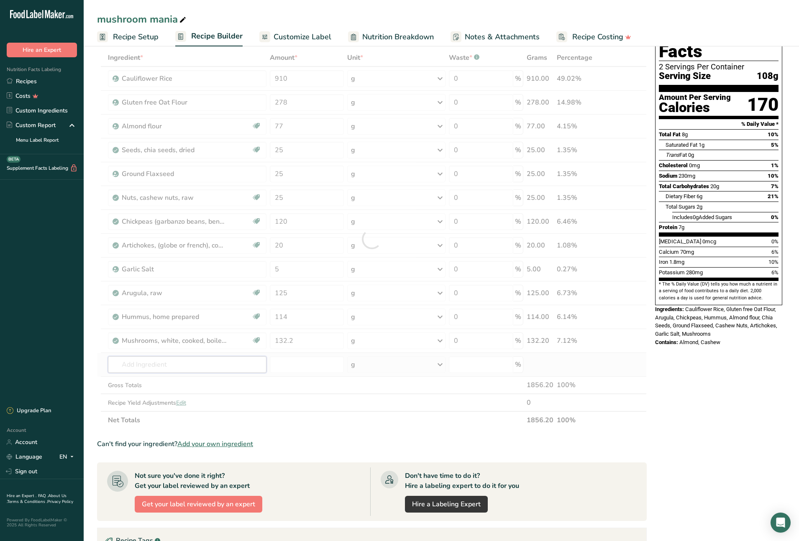
click at [170, 366] on div "Ingredient * Amount * Unit * Waste * .a-a{fill:#347362;}.b-a{fill:#fff;} Grams …" at bounding box center [372, 239] width 550 height 380
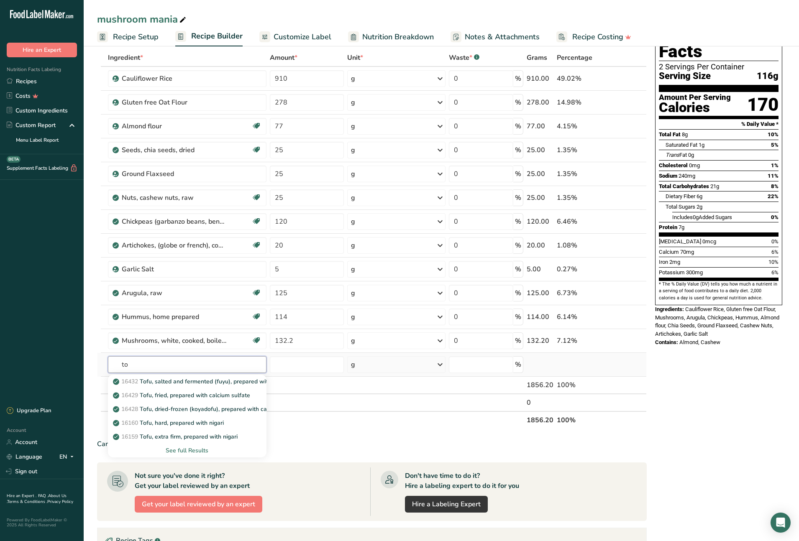
type input "t"
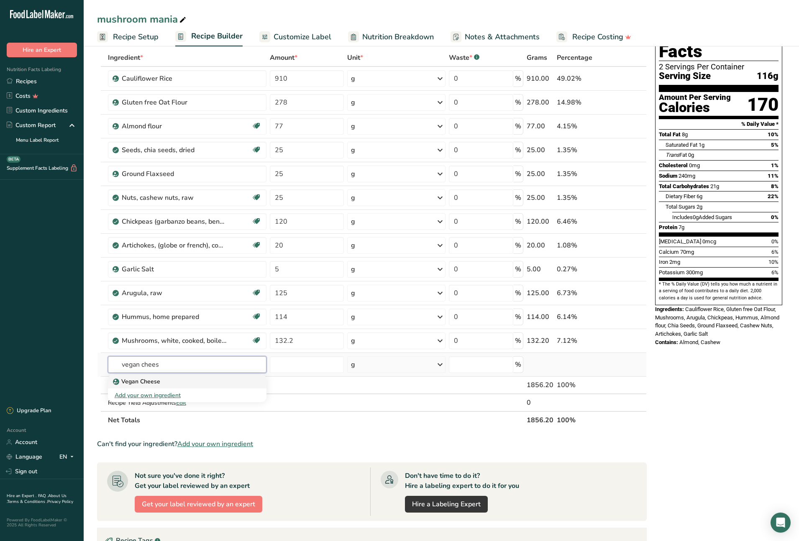
type input "vegan chees"
click at [142, 382] on p "Vegan Cheese" at bounding box center [138, 381] width 46 height 9
type input "Vegan Cheese"
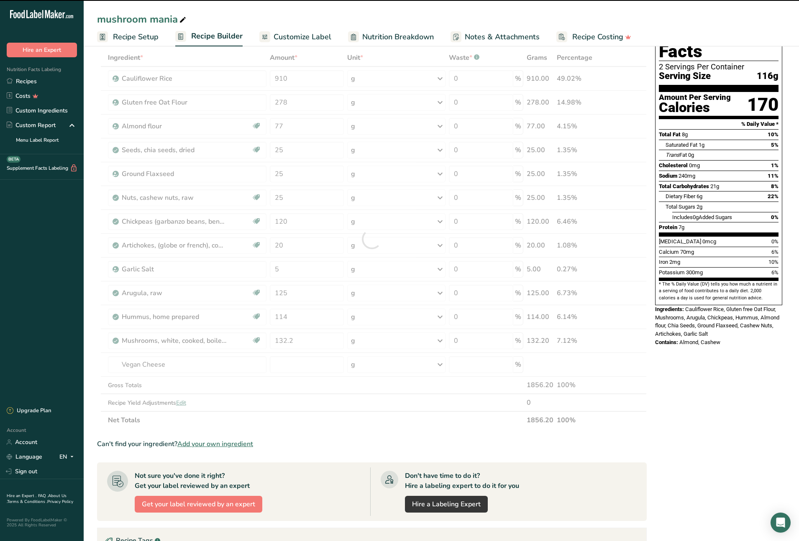
type input "0"
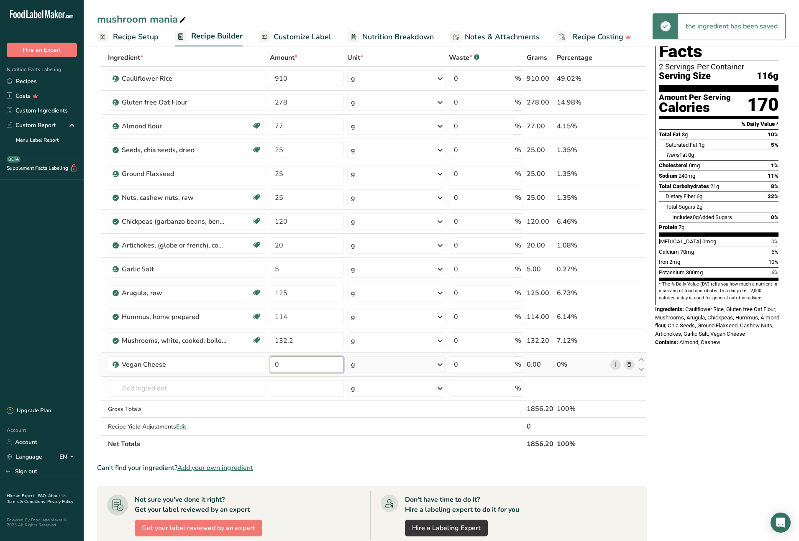
drag, startPoint x: 280, startPoint y: 363, endPoint x: 274, endPoint y: 362, distance: 5.5
click at [274, 362] on input "0" at bounding box center [307, 364] width 74 height 17
type input "132.2"
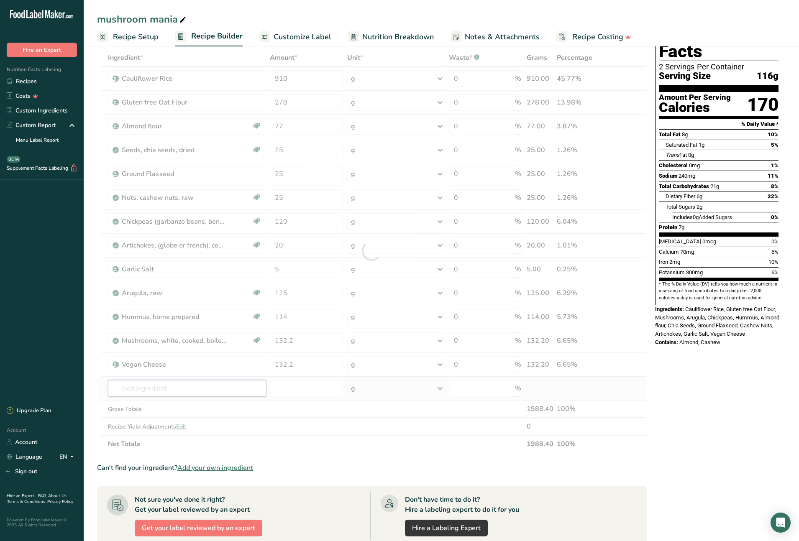
click at [186, 389] on div "Ingredient * Amount * Unit * Waste * .a-a{fill:#347362;}.b-a{fill:#fff;} Grams …" at bounding box center [372, 251] width 550 height 404
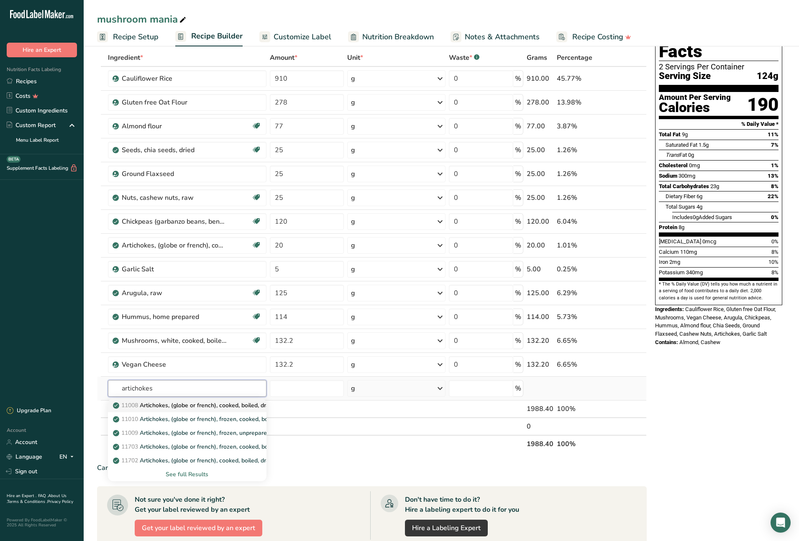
type input "artichokes"
click at [164, 403] on p "11008 Artichokes, (globe or french), cooked, boiled, drained, without salt" at bounding box center [215, 405] width 201 height 9
type input "Artichokes, (globe or french), cooked, boiled, drained, without salt"
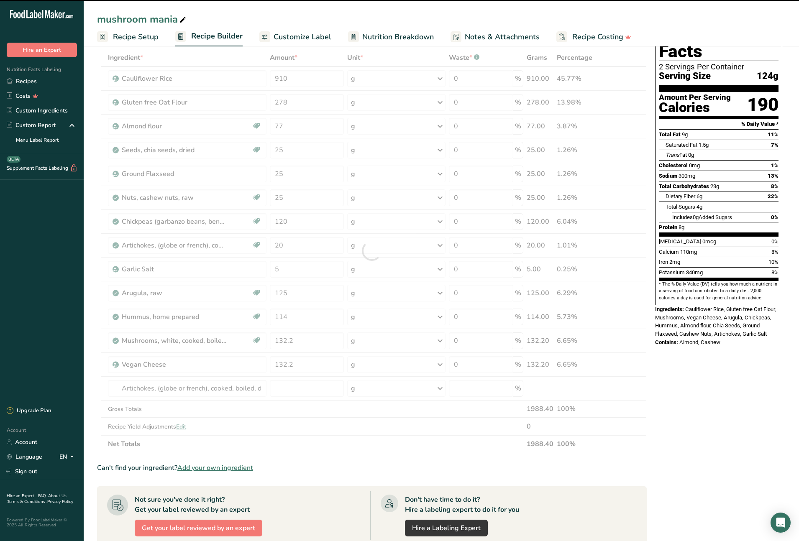
type input "0"
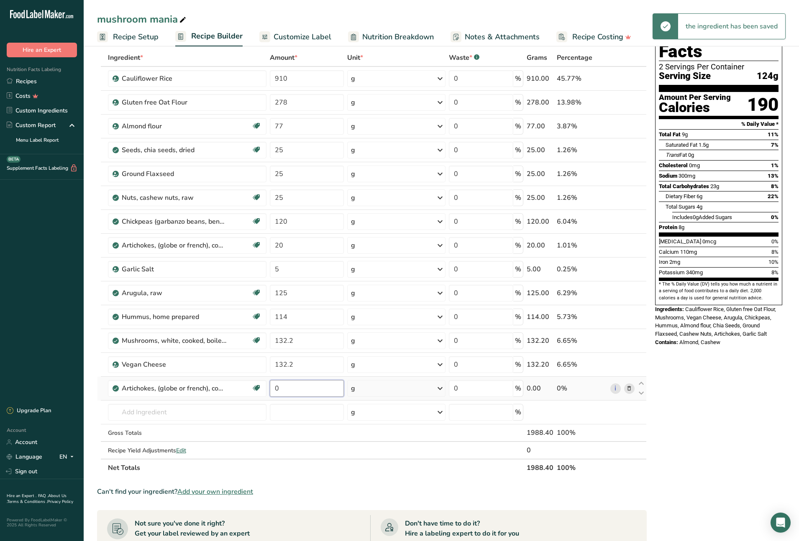
drag, startPoint x: 280, startPoint y: 388, endPoint x: 273, endPoint y: 388, distance: 7.1
click at [273, 388] on input "0" at bounding box center [307, 388] width 74 height 17
type input "125"
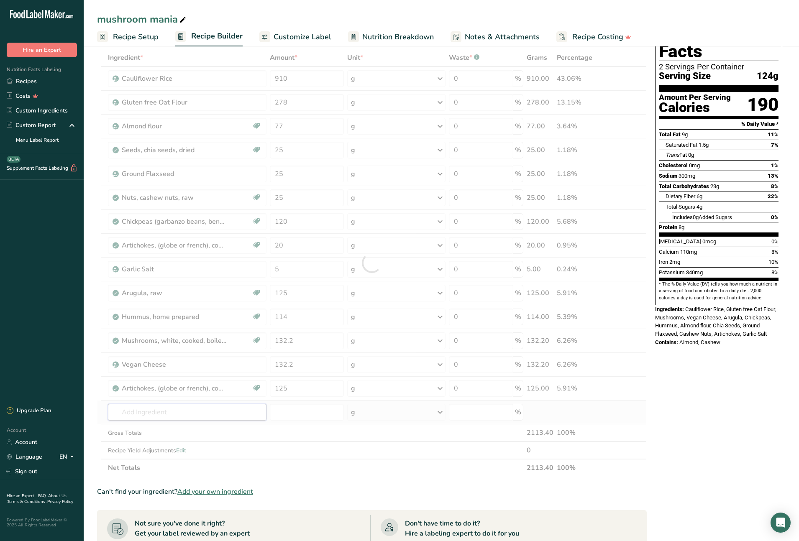
click at [166, 407] on div "Ingredient * Amount * Unit * Waste * .a-a{fill:#347362;}.b-a{fill:#fff;} Grams …" at bounding box center [372, 263] width 550 height 428
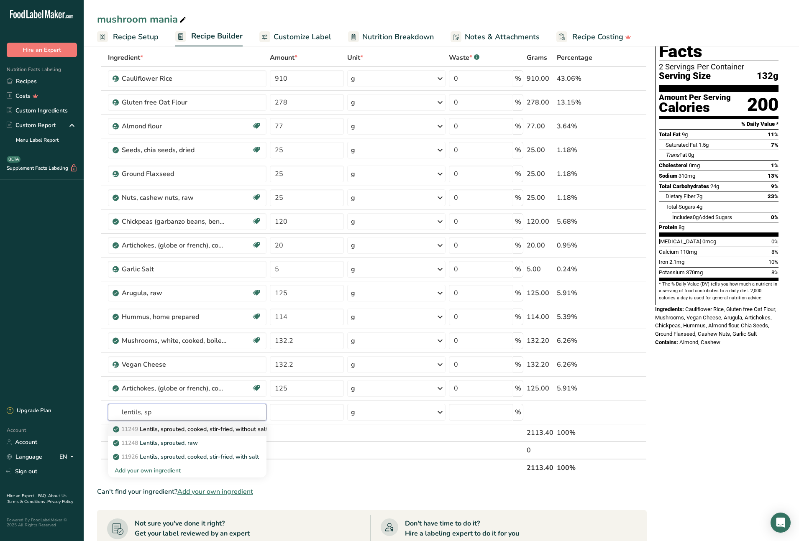
type input "Lentils, sprouted, cooked, stir-fried, without salt"
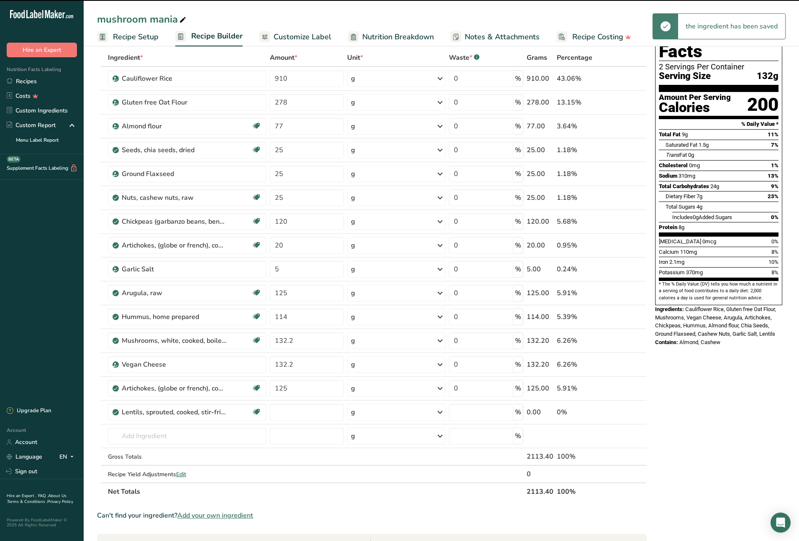
type input "0"
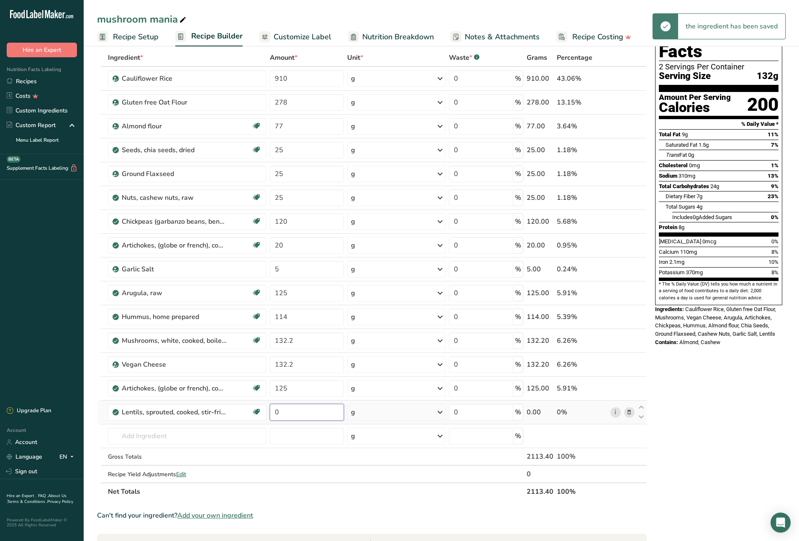
drag, startPoint x: 280, startPoint y: 412, endPoint x: 274, endPoint y: 412, distance: 6.7
click at [274, 407] on input "0" at bounding box center [307, 412] width 74 height 17
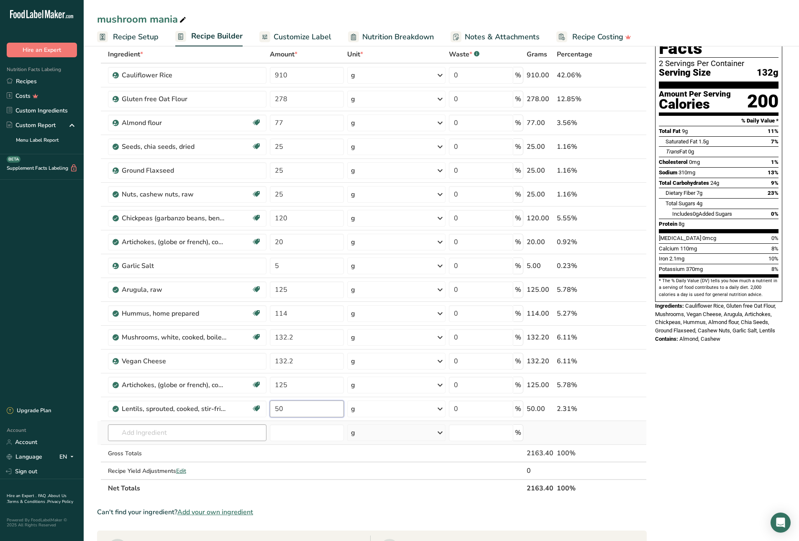
type input "50"
click at [180, 407] on div "Ingredient * Amount * Unit * Waste * .a-a{fill:#347362;}.b-a{fill:#fff;} Grams …" at bounding box center [372, 272] width 550 height 452
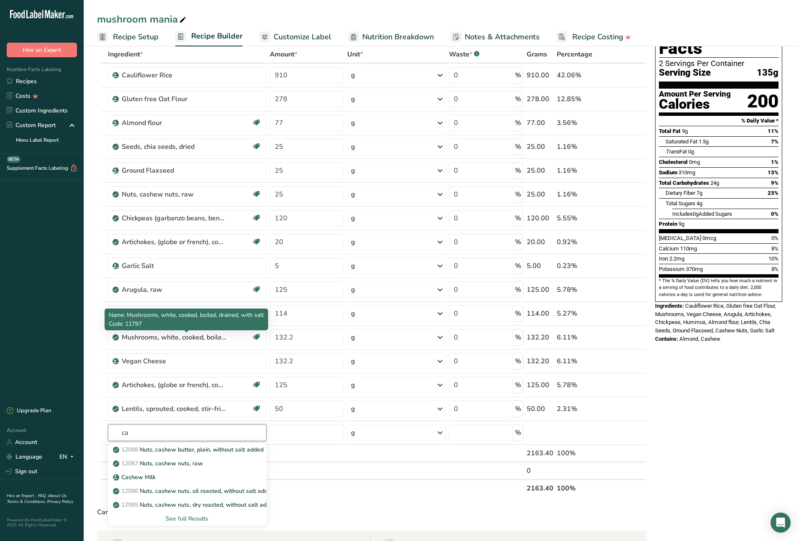
type input "c"
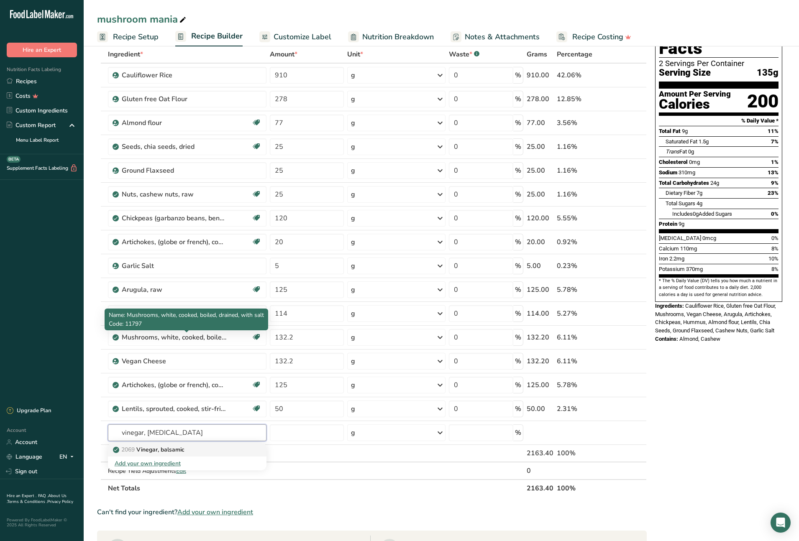
type input "Vinegar, balsamic"
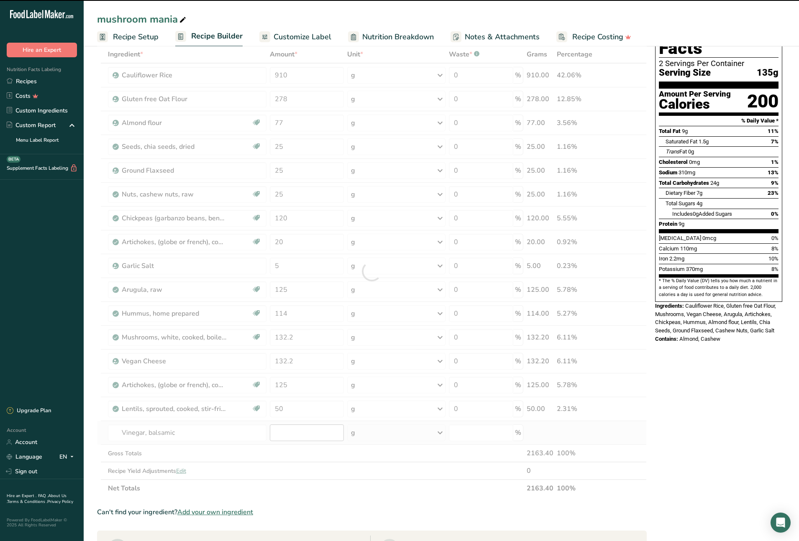
type input "0"
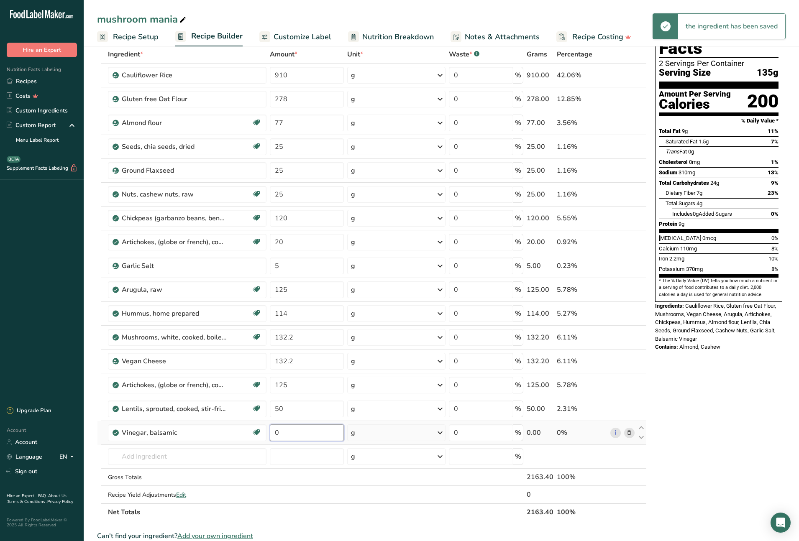
drag, startPoint x: 286, startPoint y: 432, endPoint x: 271, endPoint y: 431, distance: 15.5
click at [271, 407] on input "0" at bounding box center [307, 433] width 74 height 17
type input "60"
click at [208, 407] on div "Ingredient * Amount * Unit * Waste * .a-a{fill:#347362;}.b-a{fill:#fff;} Grams …" at bounding box center [372, 284] width 550 height 476
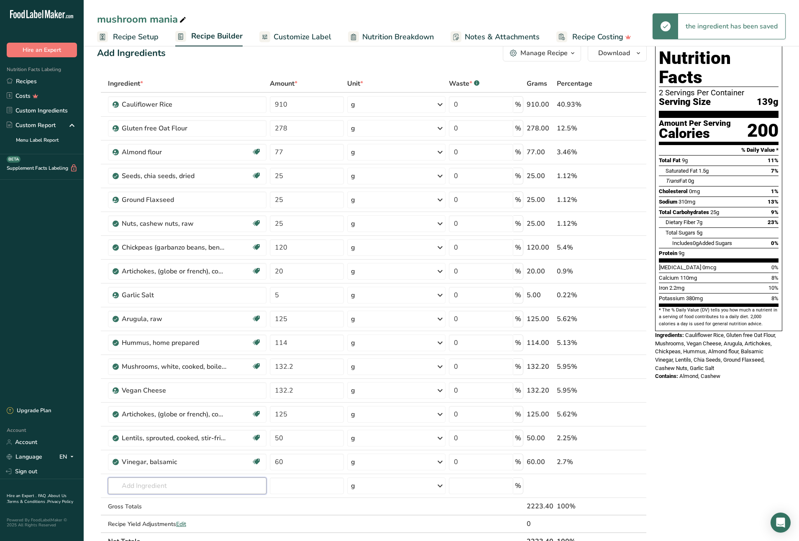
scroll to position [0, 0]
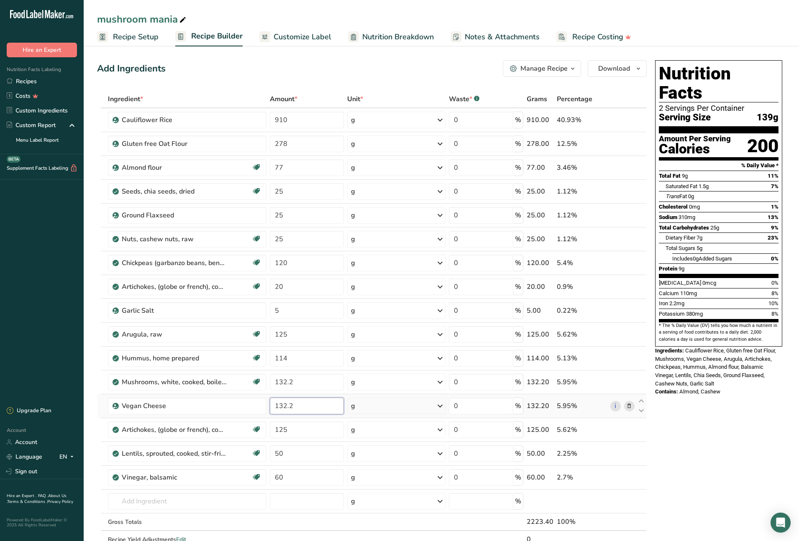
click at [302, 407] on input "132.2" at bounding box center [307, 406] width 74 height 17
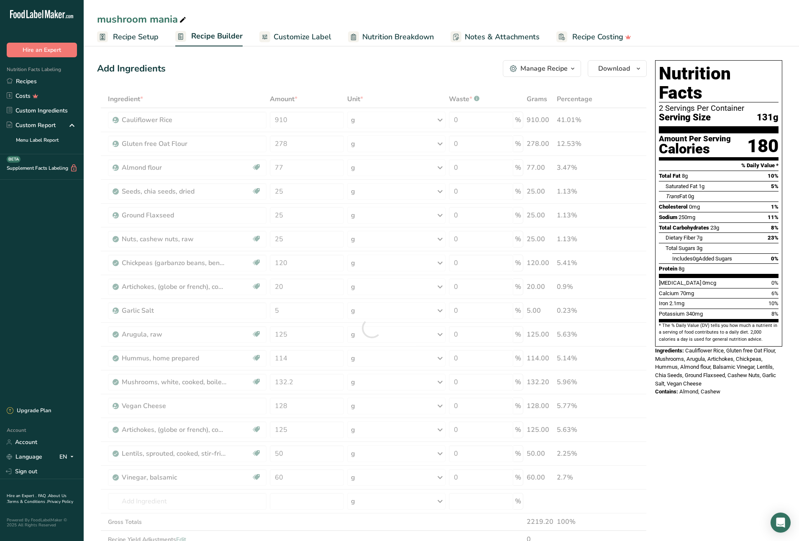
click at [714, 407] on div "Nutrition Facts 2 Servings Per Container Serving Size 131g Amount Per Serving C…" at bounding box center [719, 456] width 134 height 798
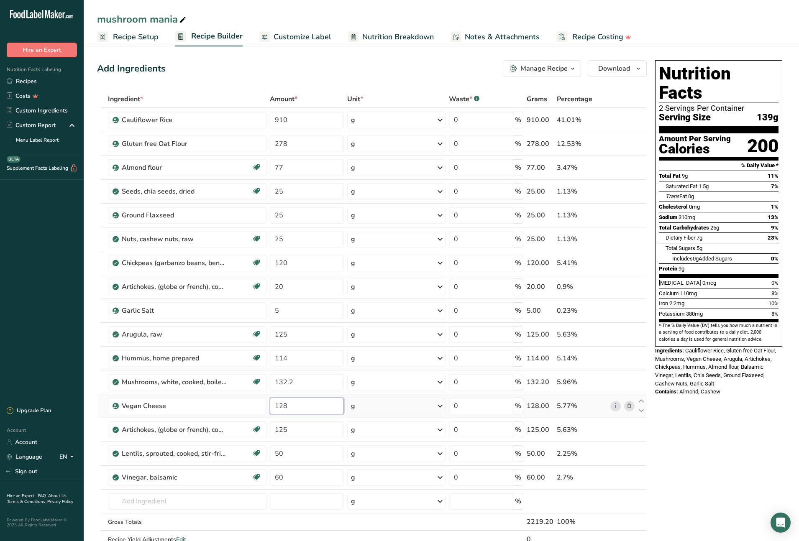
drag, startPoint x: 290, startPoint y: 407, endPoint x: 284, endPoint y: 407, distance: 5.9
click at [284, 407] on input "128" at bounding box center [307, 406] width 74 height 17
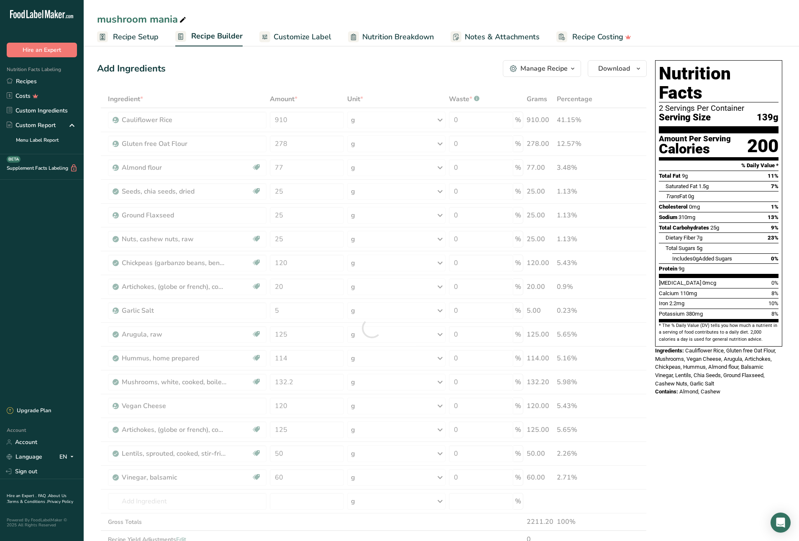
click at [725, 407] on div "Nutrition Facts 2 Servings Per Container Serving Size 139g Amount Per Serving C…" at bounding box center [719, 465] width 134 height 816
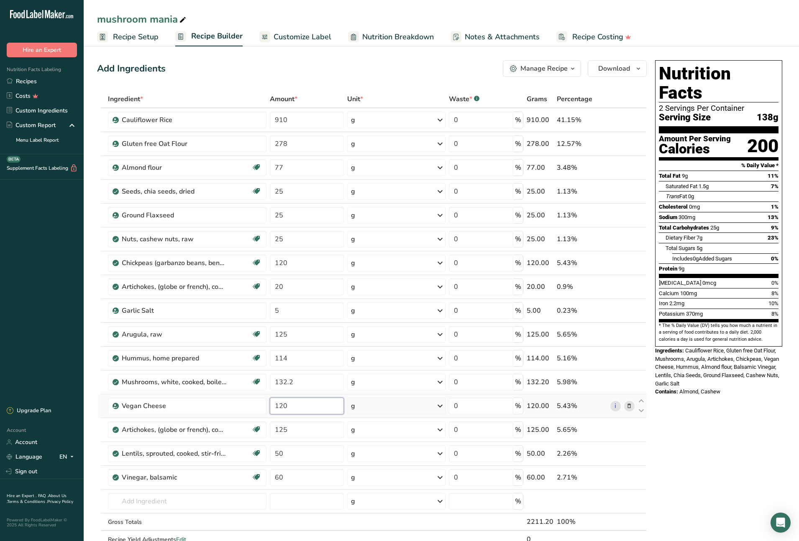
drag, startPoint x: 290, startPoint y: 406, endPoint x: 281, endPoint y: 406, distance: 9.6
click at [281, 406] on input "120" at bounding box center [307, 406] width 74 height 17
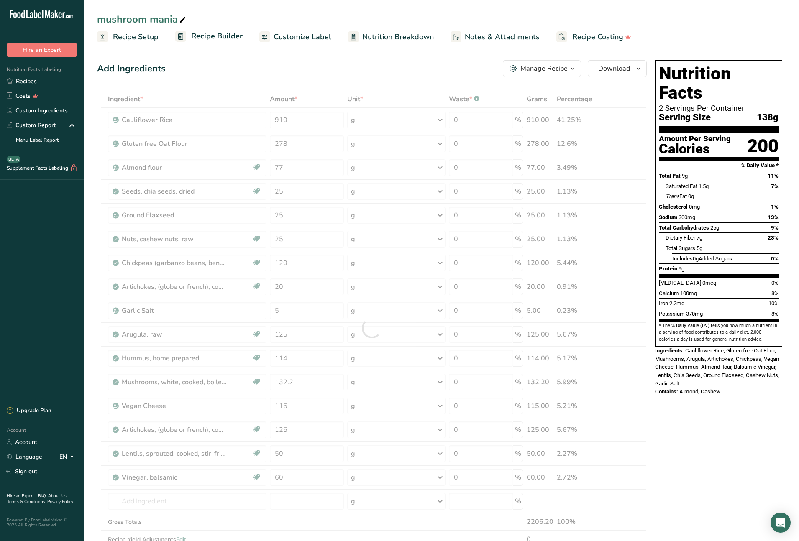
click at [704, 407] on div "Nutrition Facts 2 Servings Per Container Serving Size 138g Amount Per Serving C…" at bounding box center [719, 465] width 134 height 816
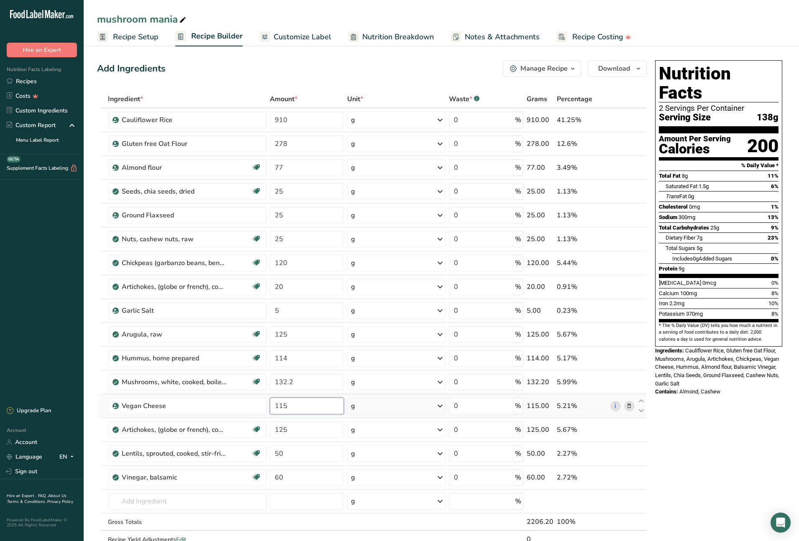
drag, startPoint x: 291, startPoint y: 406, endPoint x: 279, endPoint y: 407, distance: 11.3
click at [279, 407] on input "115" at bounding box center [307, 406] width 74 height 17
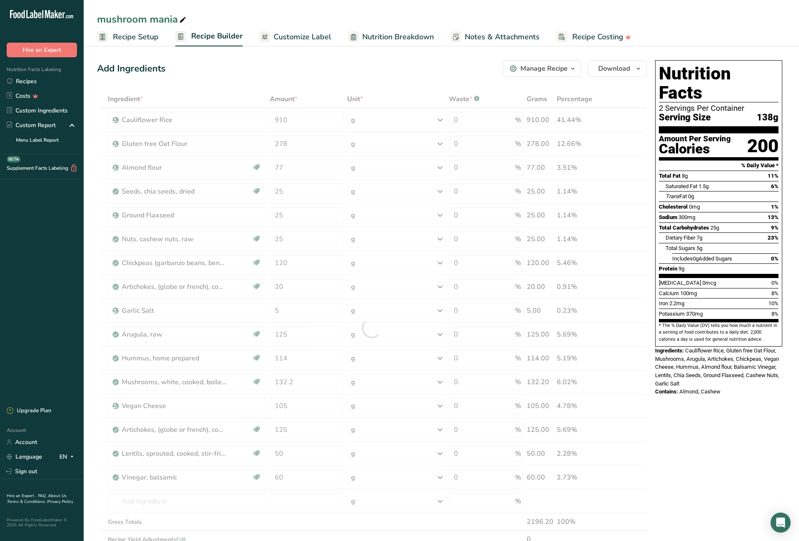
click at [701, 407] on div "Nutrition Facts 2 Servings Per Container Serving Size 138g Amount Per Serving C…" at bounding box center [719, 465] width 134 height 816
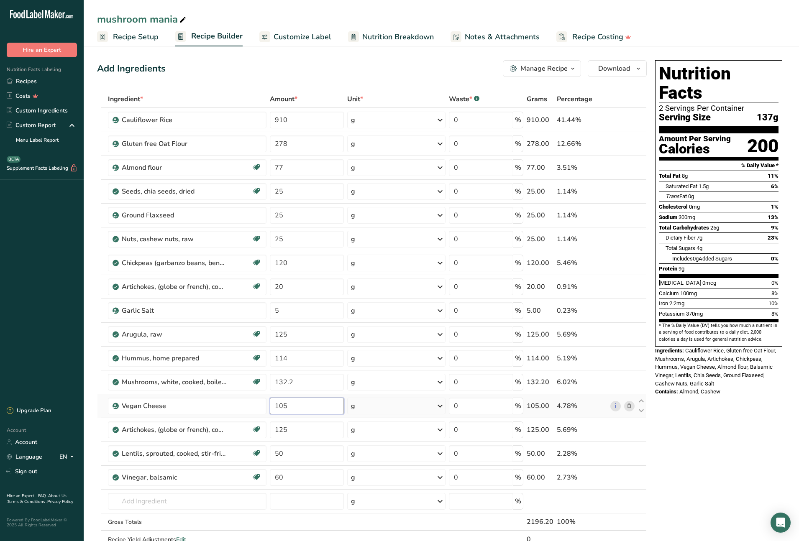
drag, startPoint x: 286, startPoint y: 404, endPoint x: 279, endPoint y: 404, distance: 7.2
click at [279, 404] on input "105" at bounding box center [307, 406] width 74 height 17
type input "100"
click at [717, 407] on div "Nutrition Facts 2 Servings Per Container Serving Size 137g Amount Per Serving C…" at bounding box center [719, 456] width 134 height 798
click at [290, 407] on input "125" at bounding box center [307, 430] width 74 height 17
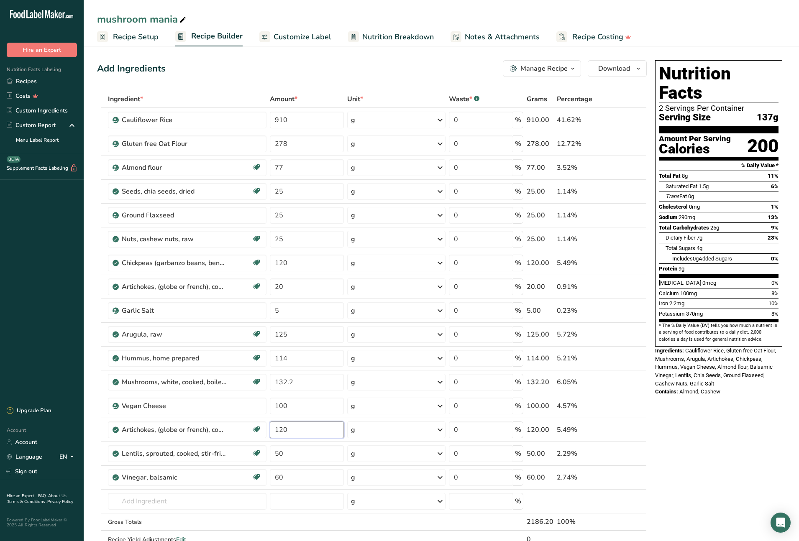
type input "120"
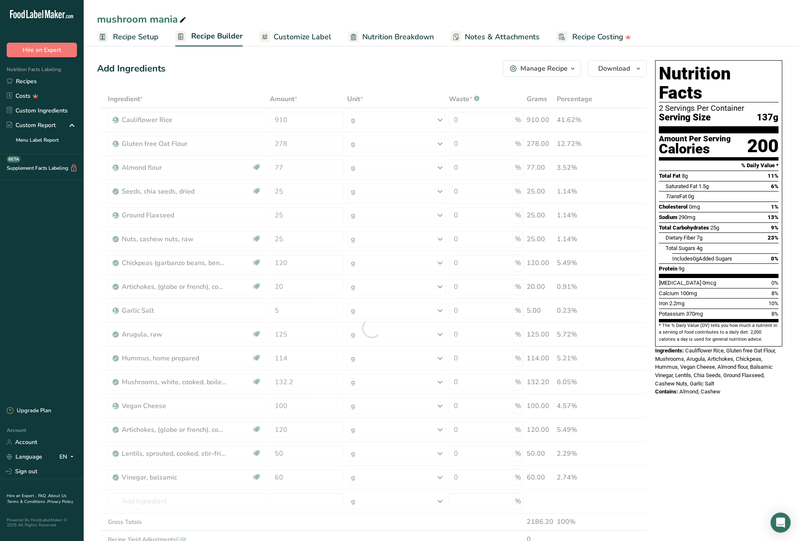
click at [705, 407] on div "Nutrition Facts 2 Servings Per Container Serving Size 137g Amount Per Serving C…" at bounding box center [719, 456] width 134 height 798
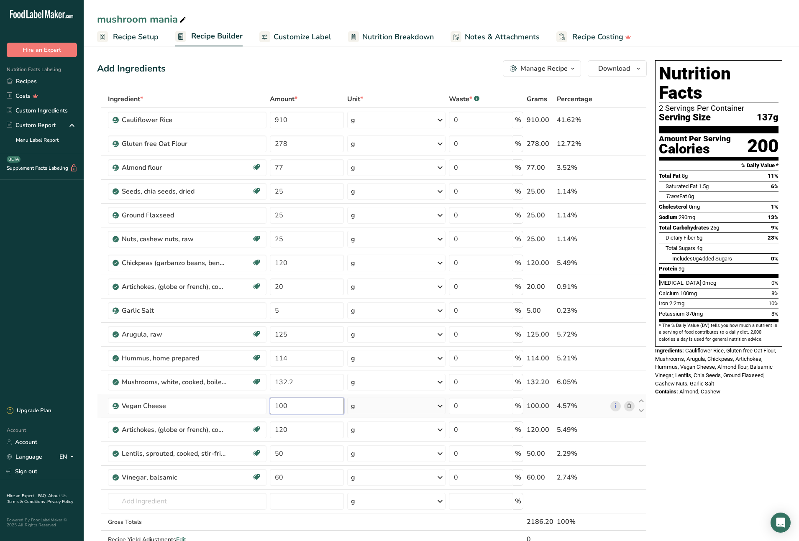
drag, startPoint x: 287, startPoint y: 404, endPoint x: 271, endPoint y: 406, distance: 15.9
click at [271, 405] on input "100" at bounding box center [307, 406] width 74 height 17
type input "90"
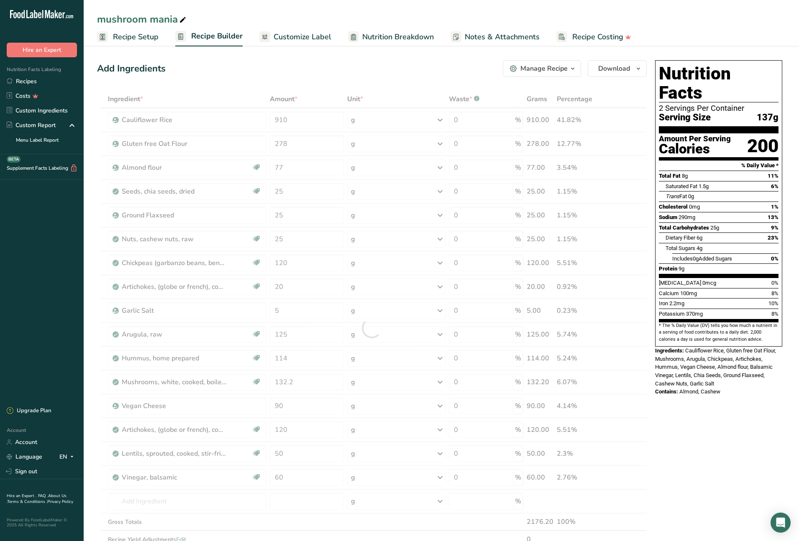
click at [756, 407] on div "Nutrition Facts 2 Servings Per Container Serving Size 137g Amount Per Serving C…" at bounding box center [719, 456] width 134 height 798
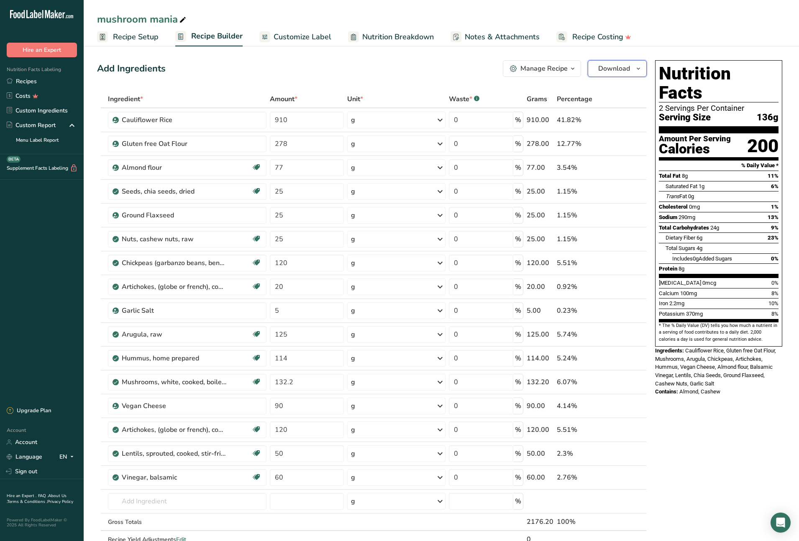
click at [638, 69] on icon "button" at bounding box center [638, 69] width 7 height 10
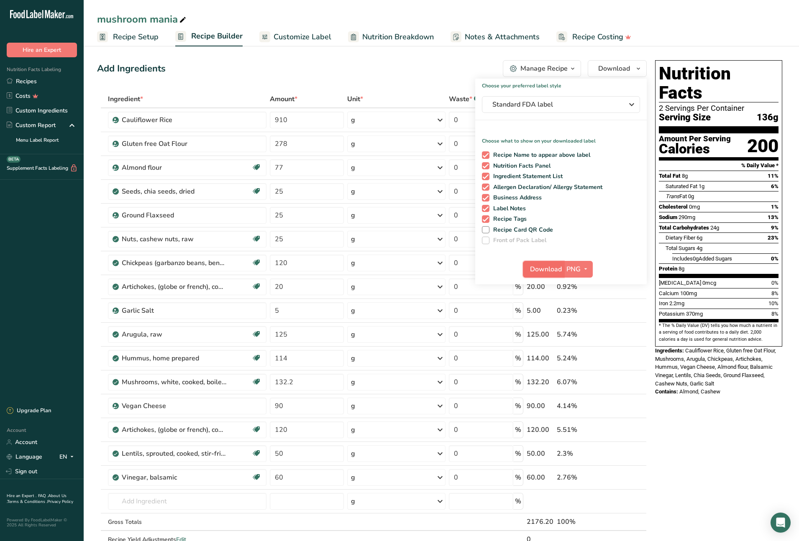
click at [552, 271] on span "Download" at bounding box center [546, 269] width 32 height 10
click at [28, 80] on link "Recipes" at bounding box center [42, 81] width 84 height 15
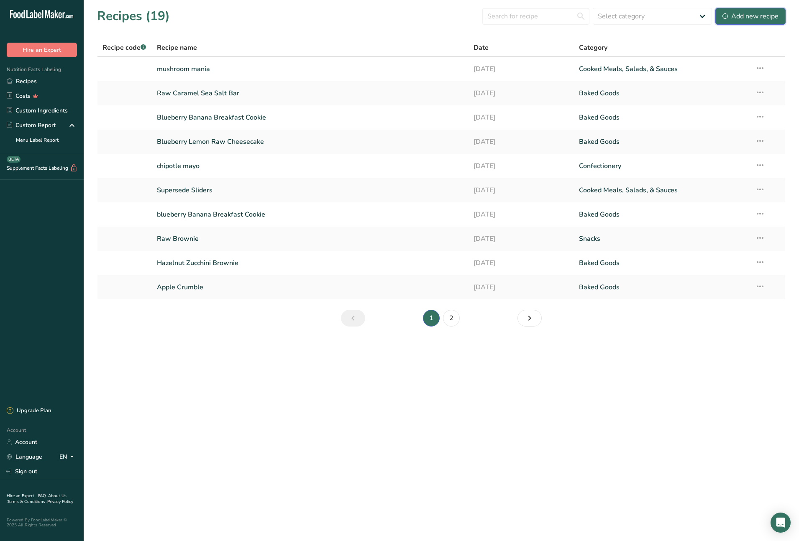
click at [750, 18] on div "Add new recipe" at bounding box center [750, 16] width 56 height 10
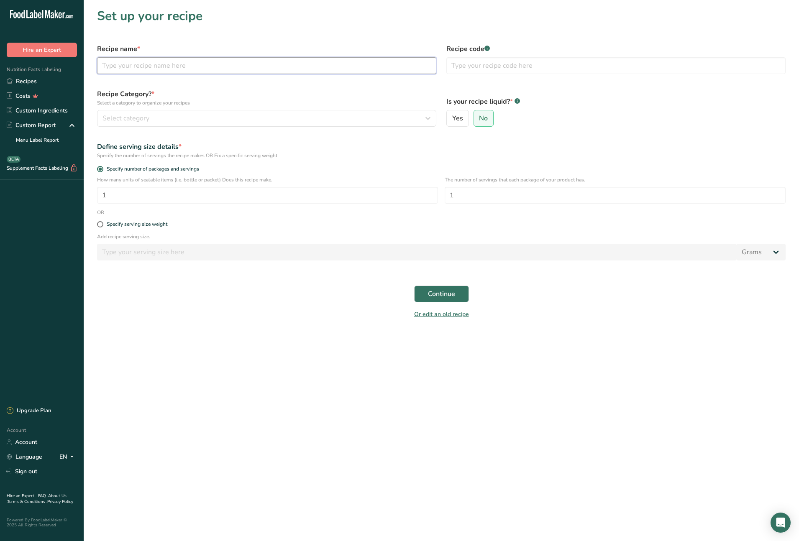
click at [234, 69] on input "text" at bounding box center [266, 65] width 339 height 17
type input "mexican pizza"
click at [231, 116] on div "Select category" at bounding box center [263, 118] width 323 height 10
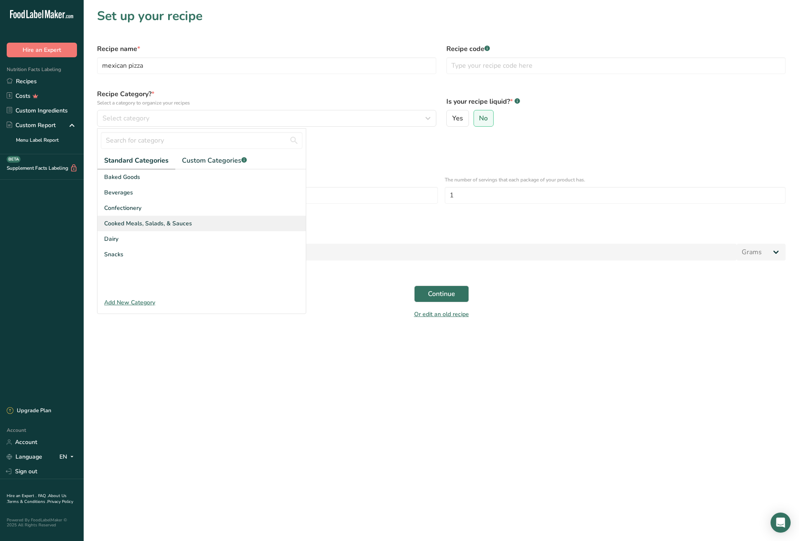
click at [174, 222] on span "Cooked Meals, Salads, & Sauces" at bounding box center [148, 223] width 88 height 9
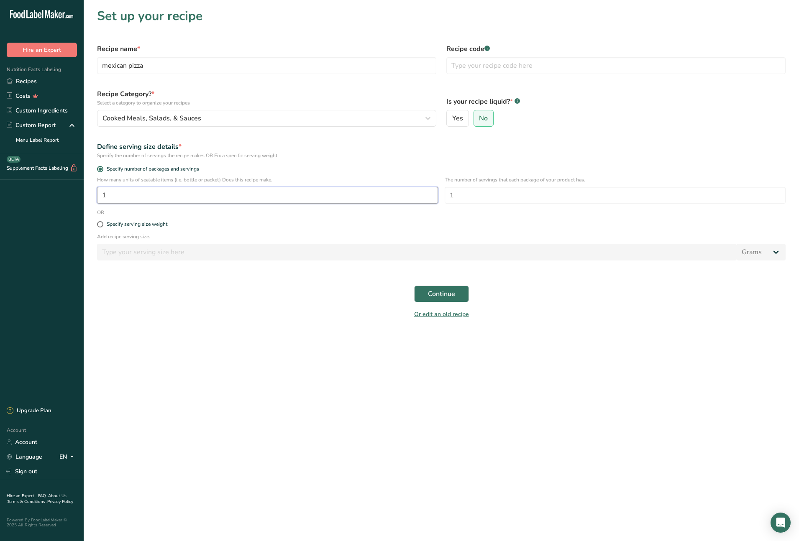
drag, startPoint x: 118, startPoint y: 197, endPoint x: 90, endPoint y: 194, distance: 29.0
click at [90, 194] on section "Set up your recipe Recipe name * mexican pizza Recipe code .a-a{fill:#347362;}.…" at bounding box center [441, 166] width 715 height 332
type input "8"
drag, startPoint x: 443, startPoint y: 194, endPoint x: 415, endPoint y: 190, distance: 28.3
click at [415, 190] on div "How many units of sealable items (i.e. bottle or packet) Does this recipe make.…" at bounding box center [441, 192] width 698 height 33
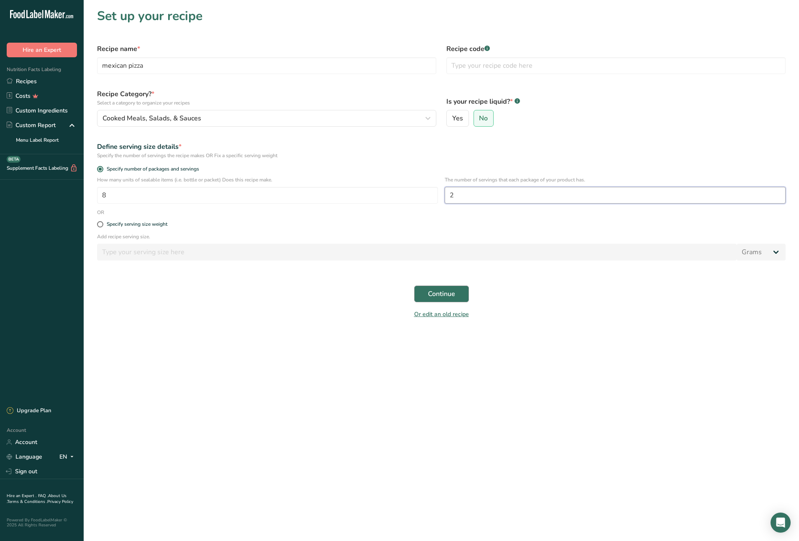
type input "2"
drag, startPoint x: 449, startPoint y: 294, endPoint x: 454, endPoint y: 293, distance: 5.0
click at [450, 293] on span "Continue" at bounding box center [441, 294] width 27 height 10
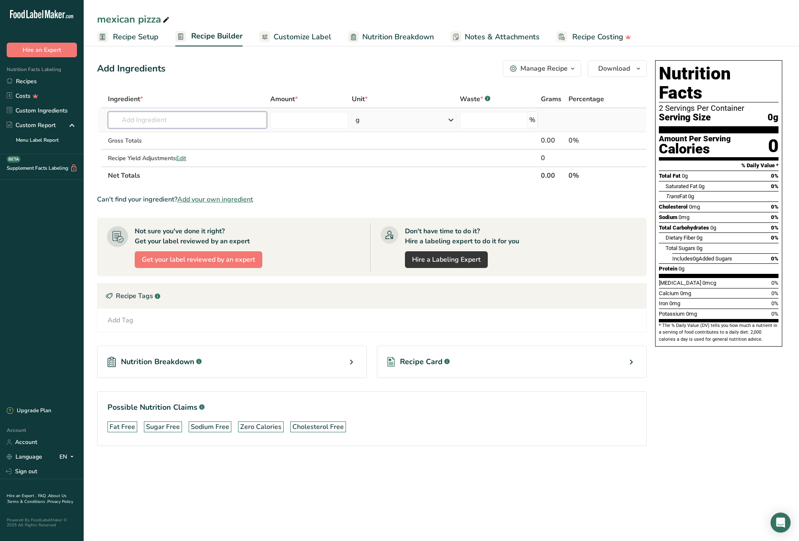
click at [183, 121] on input "text" at bounding box center [187, 120] width 159 height 17
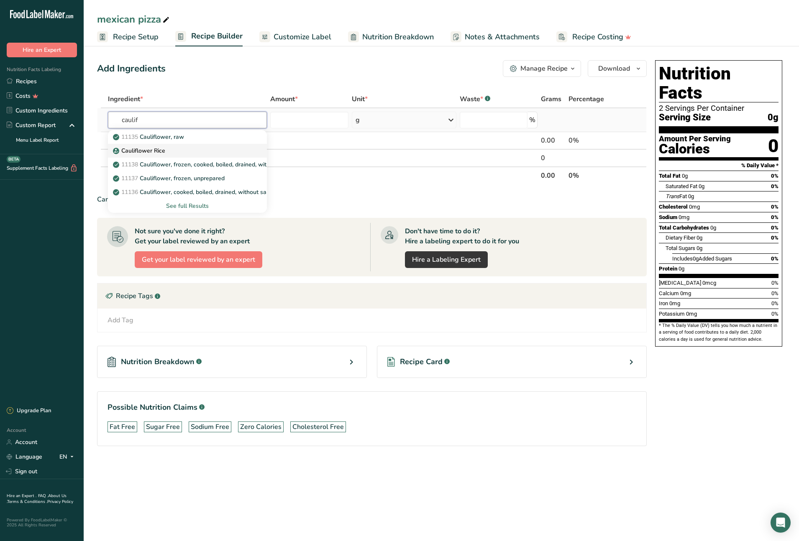
type input "Cauliflower Rice"
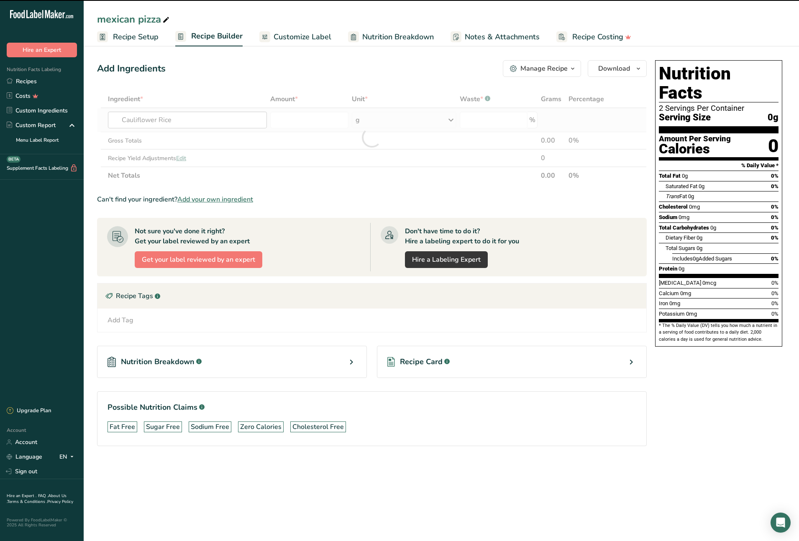
type input "0"
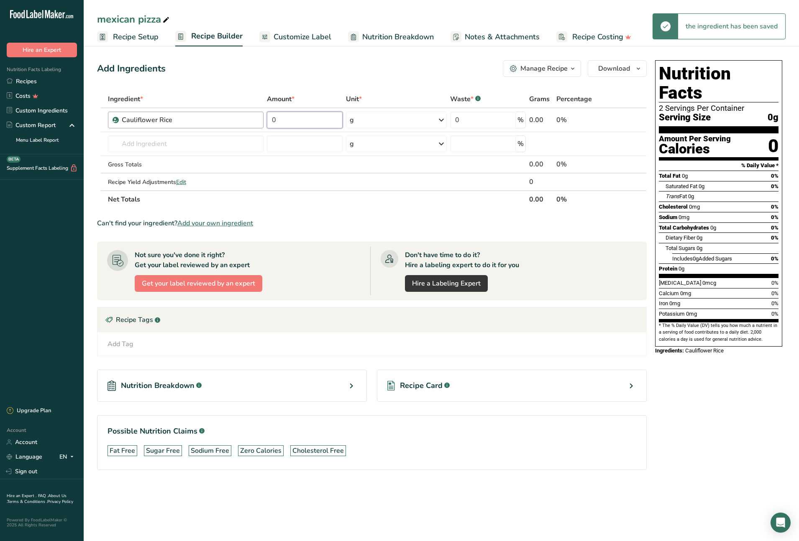
drag, startPoint x: 292, startPoint y: 122, endPoint x: 258, endPoint y: 118, distance: 34.1
click at [258, 118] on tr "Cauliflower Rice 0 g Weight Units g kg mg See more Volume Units l Volume units …" at bounding box center [371, 120] width 549 height 24
type input "910"
click at [194, 146] on div "Ingredient * Amount * Unit * Waste * .a-a{fill:#347362;}.b-a{fill:#fff;} Grams …" at bounding box center [372, 149] width 550 height 118
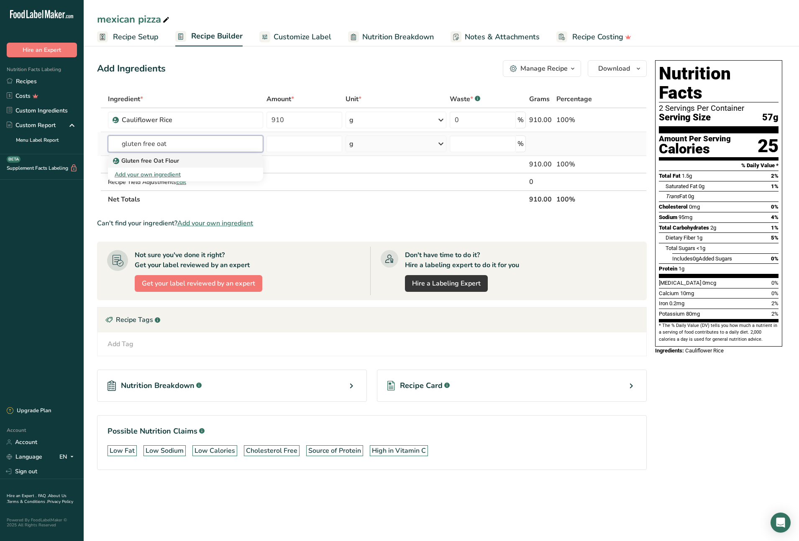
type input "gluten free oat"
click at [161, 161] on p "Gluten free Oat Flour" at bounding box center [147, 160] width 64 height 9
type input "Gluten free Oat Flour"
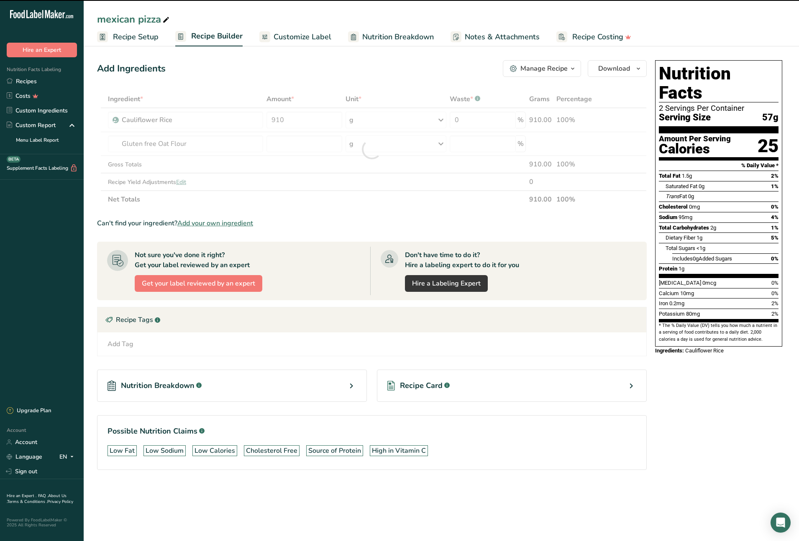
type input "0"
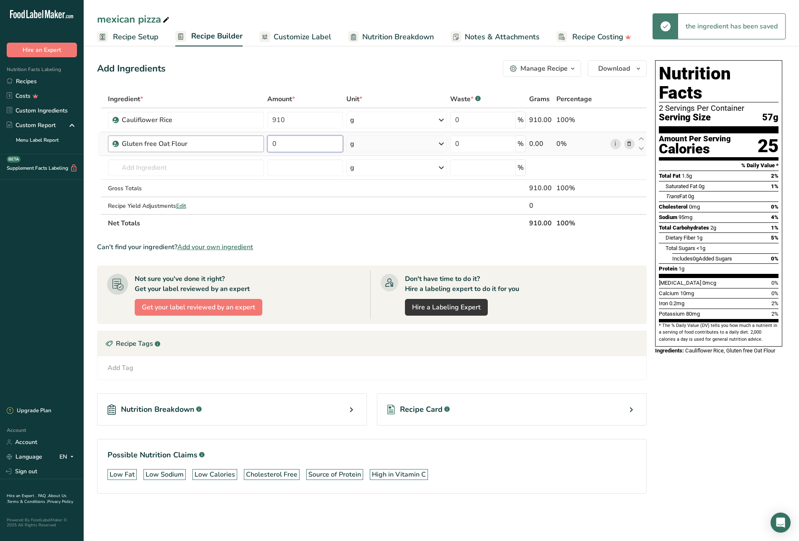
drag, startPoint x: 292, startPoint y: 146, endPoint x: 256, endPoint y: 143, distance: 35.6
click at [256, 143] on tr "Gluten free Oat Flour 0 g Weight Units g kg mg See more Volume Units l Volume u…" at bounding box center [371, 144] width 549 height 24
type input "278"
click at [233, 167] on div "Ingredient * Amount * Unit * Waste * .a-a{fill:#347362;}.b-a{fill:#fff;} Grams …" at bounding box center [372, 161] width 550 height 142
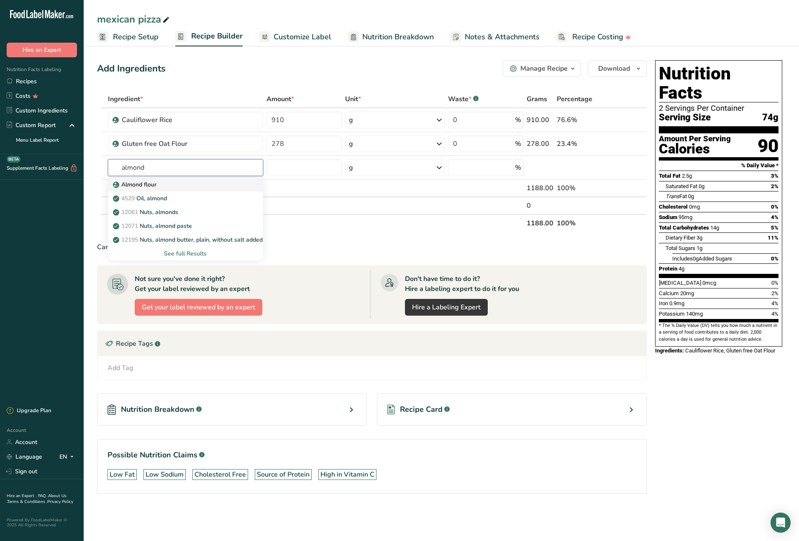
type input "Almond flour"
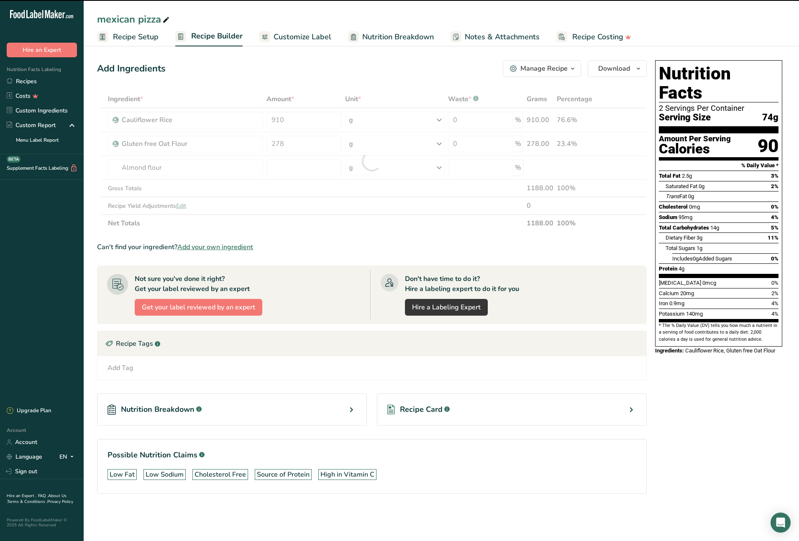
type input "0"
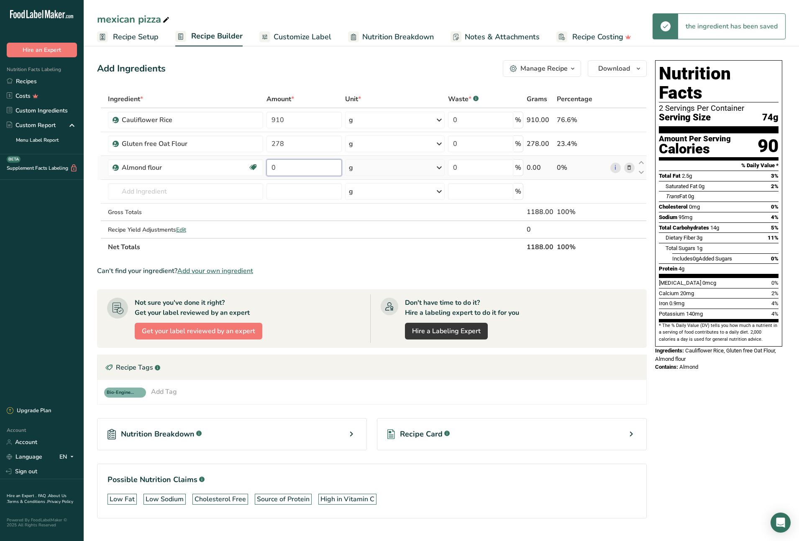
drag, startPoint x: 292, startPoint y: 165, endPoint x: 268, endPoint y: 166, distance: 23.8
click at [268, 166] on input "0" at bounding box center [303, 167] width 75 height 17
type input "77"
click at [199, 189] on div "Ingredient * Amount * Unit * Waste * .a-a{fill:#347362;}.b-a{fill:#fff;} Grams …" at bounding box center [372, 173] width 550 height 166
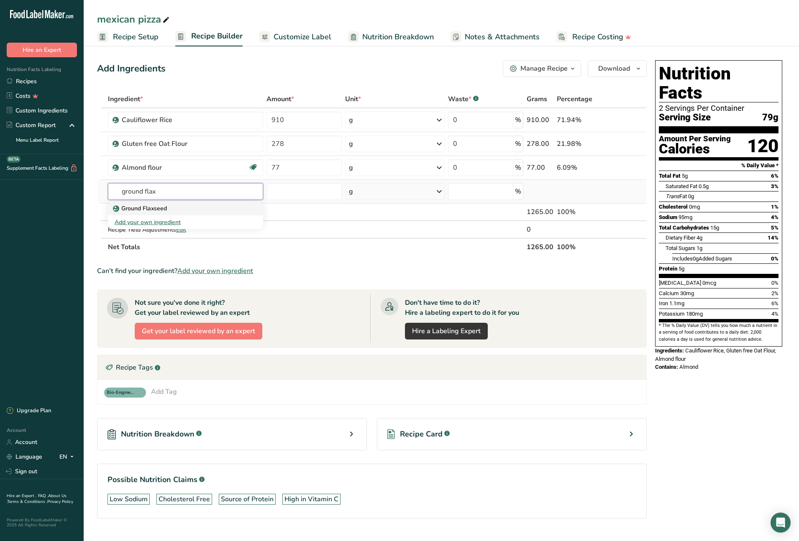
type input "ground flax"
click at [173, 207] on div "Ground Flaxseed" at bounding box center [179, 208] width 129 height 9
type input "Ground Flaxseed"
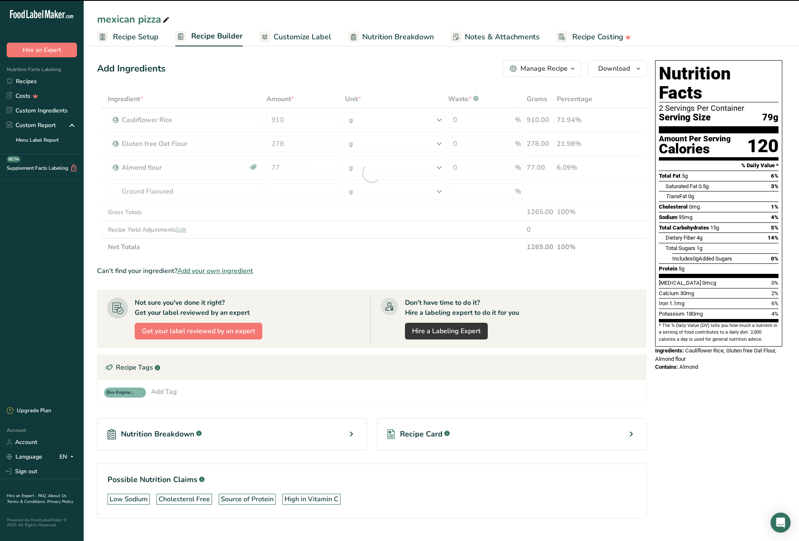
type input "0"
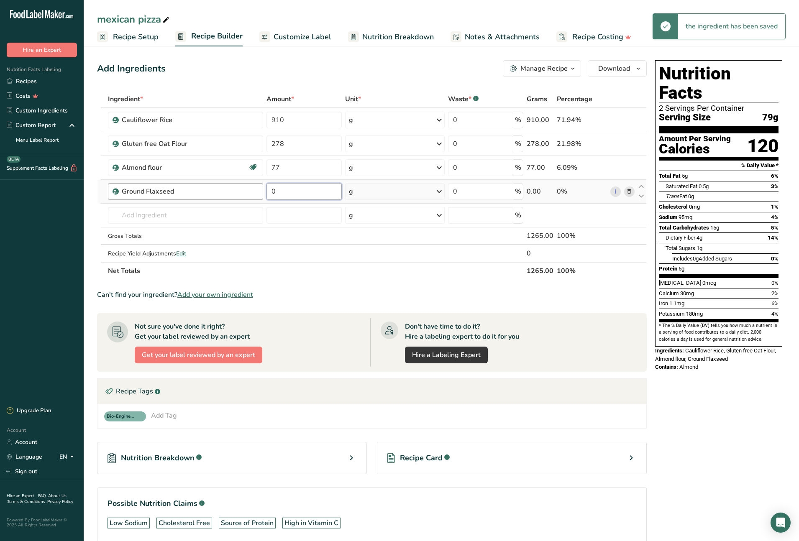
drag, startPoint x: 297, startPoint y: 194, endPoint x: 262, endPoint y: 192, distance: 34.4
click at [262, 192] on tr "Ground Flaxseed 0 g Weight Units g kg mg See more Volume Units l Volume units r…" at bounding box center [371, 192] width 549 height 24
type input "25"
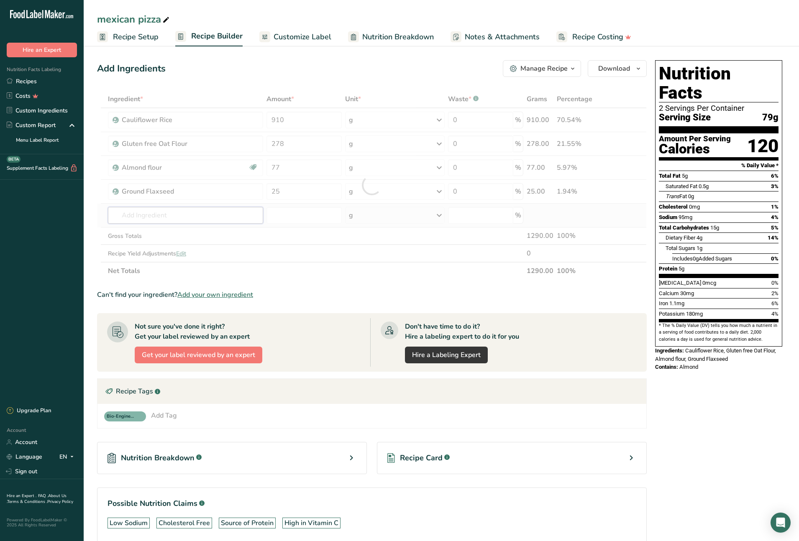
click at [187, 214] on div "Ingredient * Amount * Unit * Waste * .a-a{fill:#347362;}.b-a{fill:#fff;} Grams …" at bounding box center [372, 184] width 550 height 189
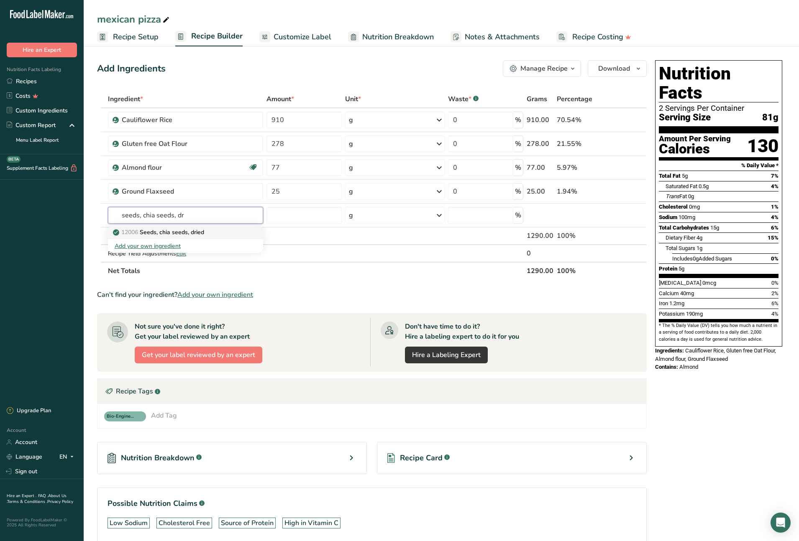
type input "Seeds, chia seeds, dried"
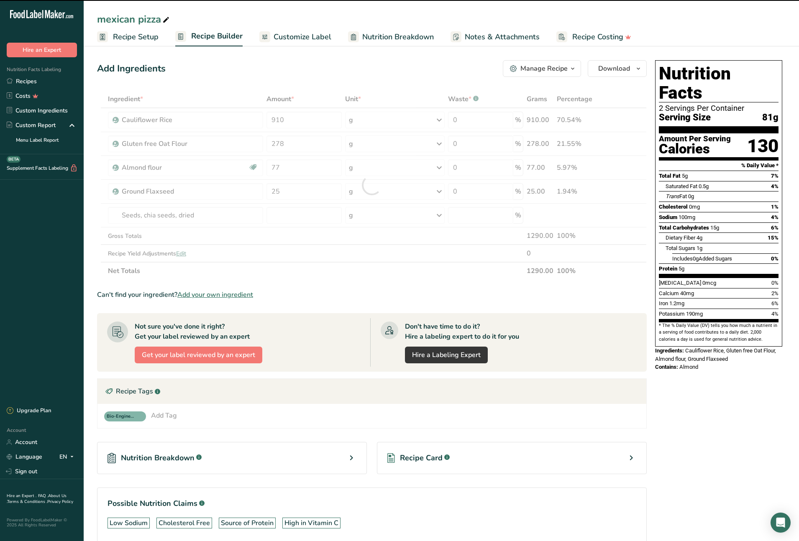
type input "0"
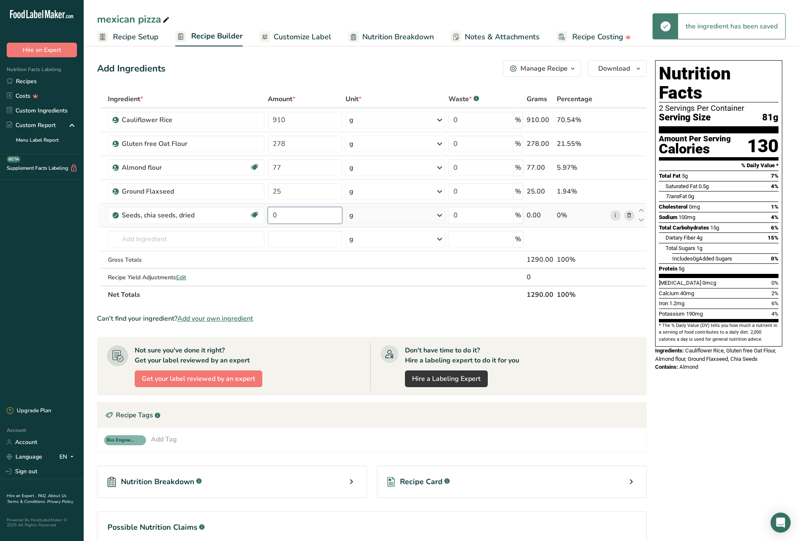
drag, startPoint x: 290, startPoint y: 216, endPoint x: 266, endPoint y: 215, distance: 23.9
click at [266, 215] on td "0" at bounding box center [305, 216] width 78 height 24
type input "25"
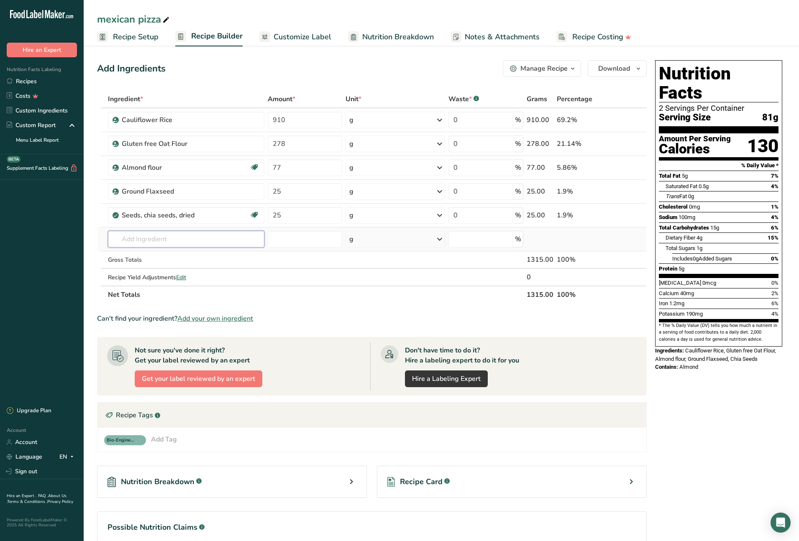
click at [205, 239] on div "Ingredient * Amount * Unit * Waste * .a-a{fill:#347362;}.b-a{fill:#fff;} Grams …" at bounding box center [372, 196] width 550 height 213
click at [211, 238] on input "text" at bounding box center [186, 239] width 156 height 17
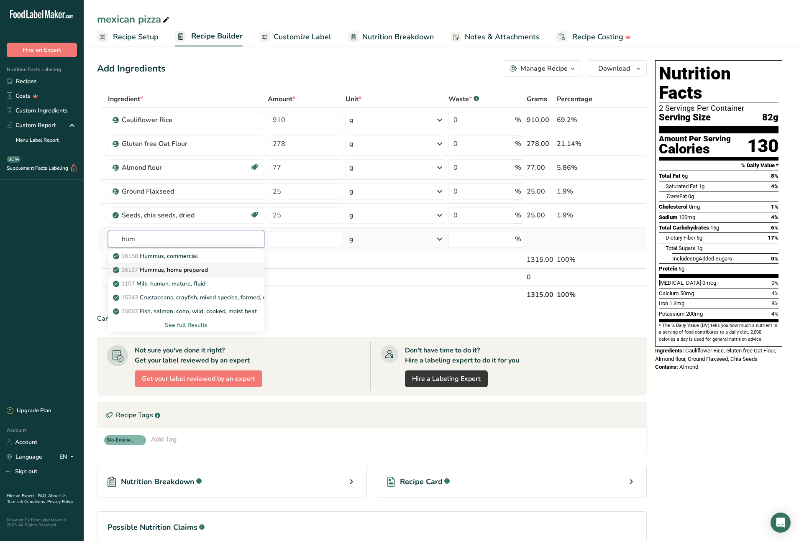
type input "hum"
click at [205, 266] on p "16137 Hummus, home prepared" at bounding box center [161, 270] width 93 height 9
type input "Hummus, home prepared"
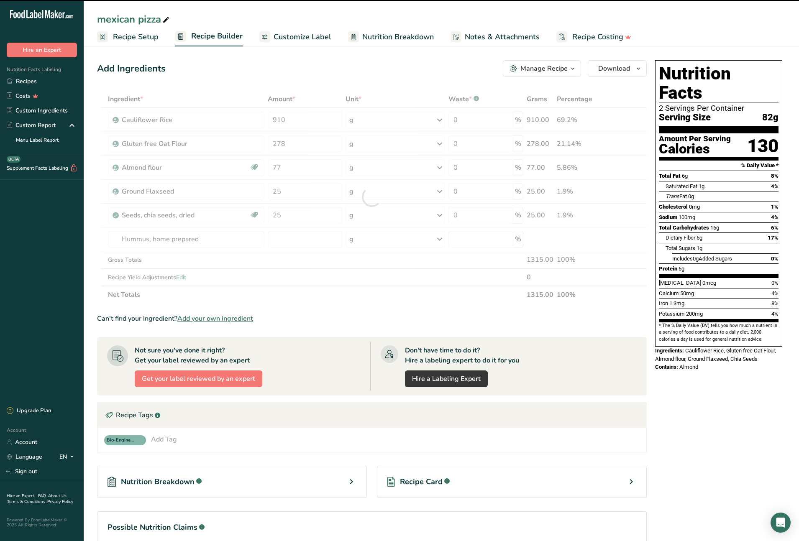
type input "0"
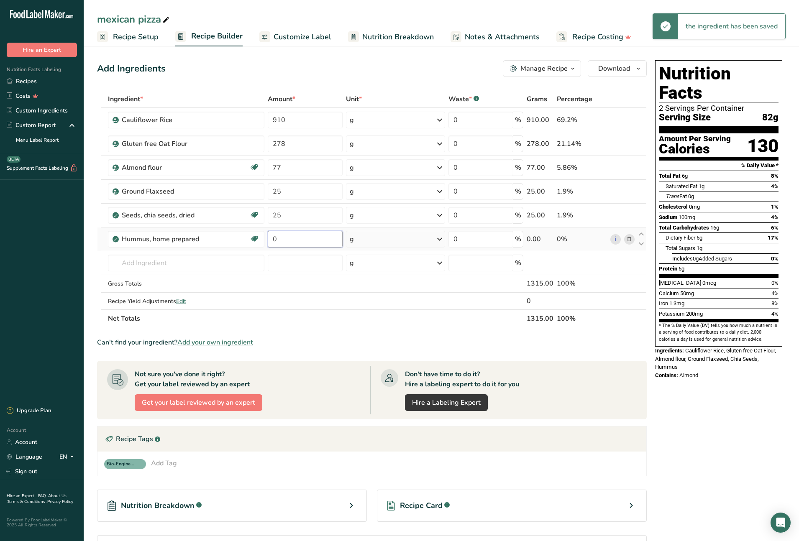
drag, startPoint x: 291, startPoint y: 241, endPoint x: 271, endPoint y: 241, distance: 19.7
click at [271, 241] on input "0" at bounding box center [305, 239] width 75 height 17
type input "143.9"
click at [185, 266] on div "Ingredient * Amount * Unit * Waste * .a-a{fill:#347362;}.b-a{fill:#fff;} Grams …" at bounding box center [372, 208] width 550 height 237
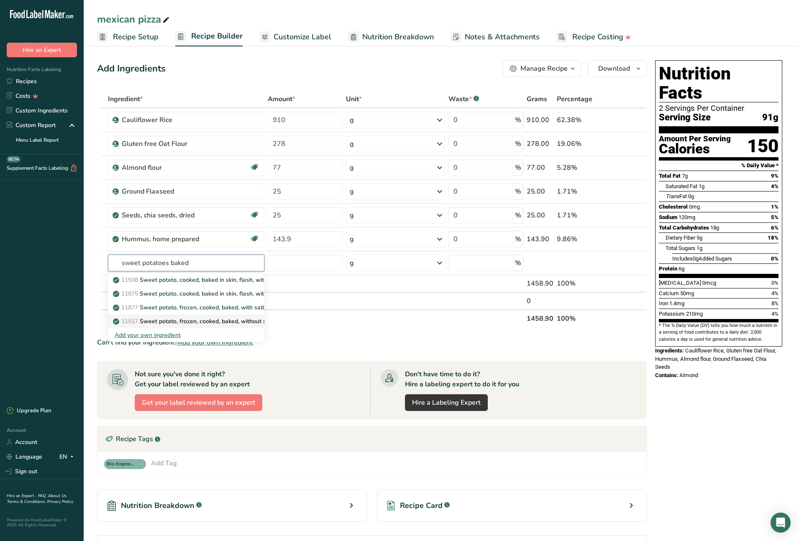
type input "Sweet potato, frozen, cooked, baked, without salt"
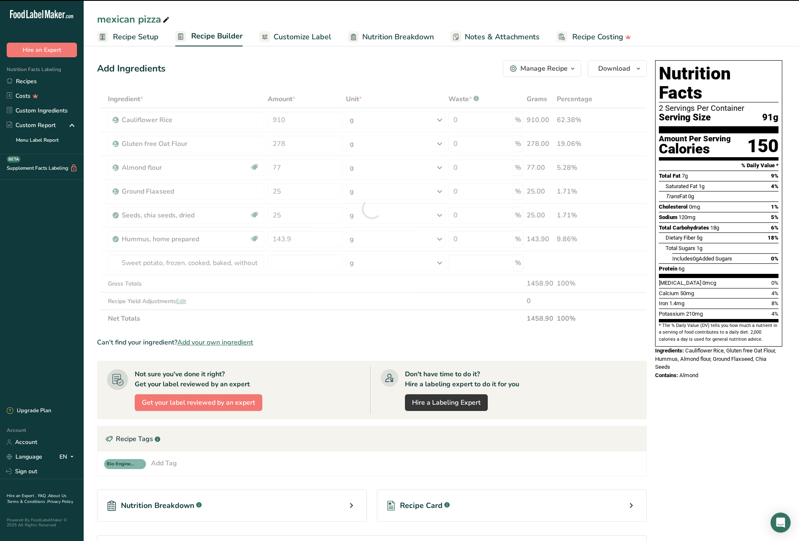
type input "0"
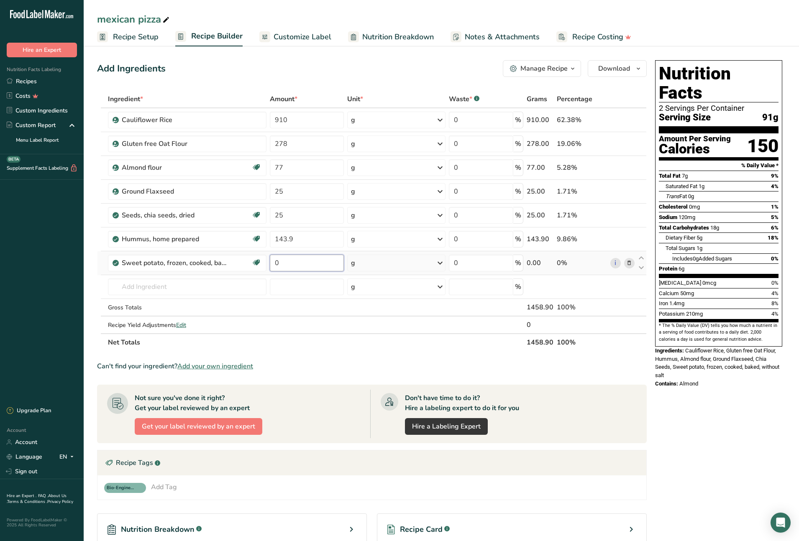
drag, startPoint x: 281, startPoint y: 265, endPoint x: 272, endPoint y: 264, distance: 9.3
click at [272, 264] on input "0" at bounding box center [307, 263] width 74 height 17
type input "143.9"
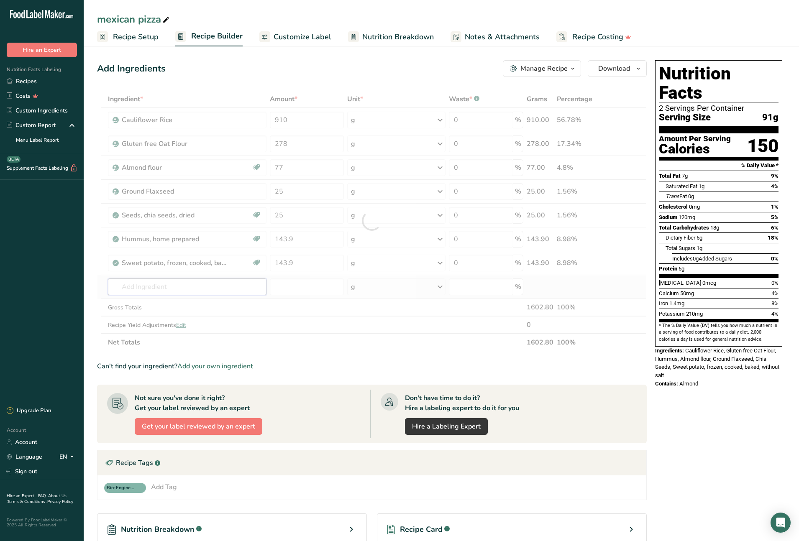
click at [238, 286] on div "Ingredient * Amount * Unit * Waste * .a-a{fill:#347362;}.b-a{fill:#fff;} Grams …" at bounding box center [372, 220] width 550 height 261
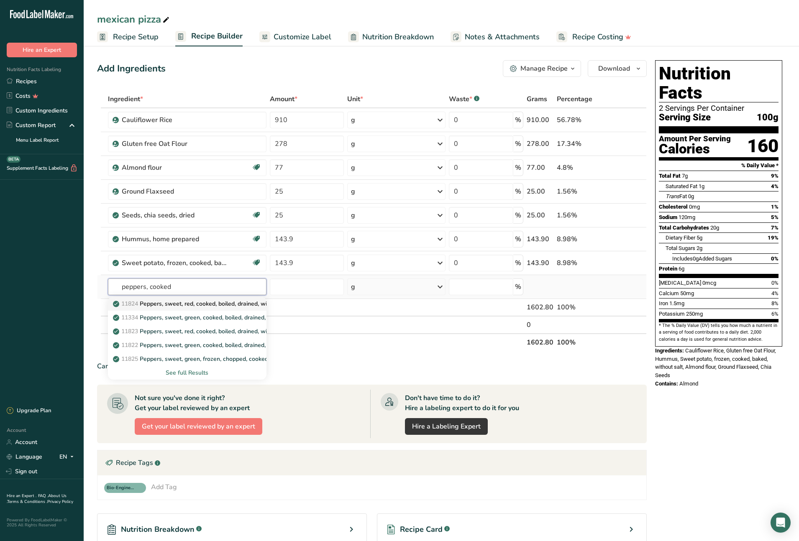
type input "peppers, cooked"
click at [256, 303] on p "11824 Peppers, sweet, red, cooked, boiled, drained, with salt" at bounding box center [199, 303] width 169 height 9
type input "Peppers, sweet, red, cooked, boiled, drained, with salt"
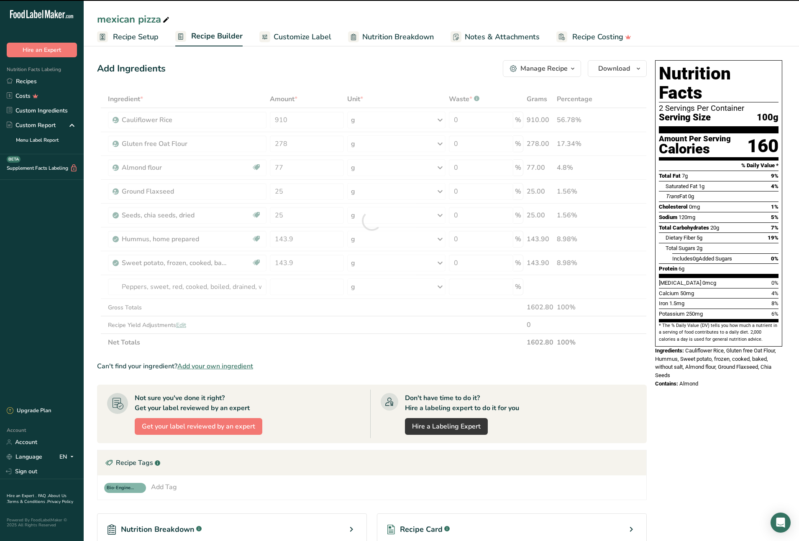
type input "0"
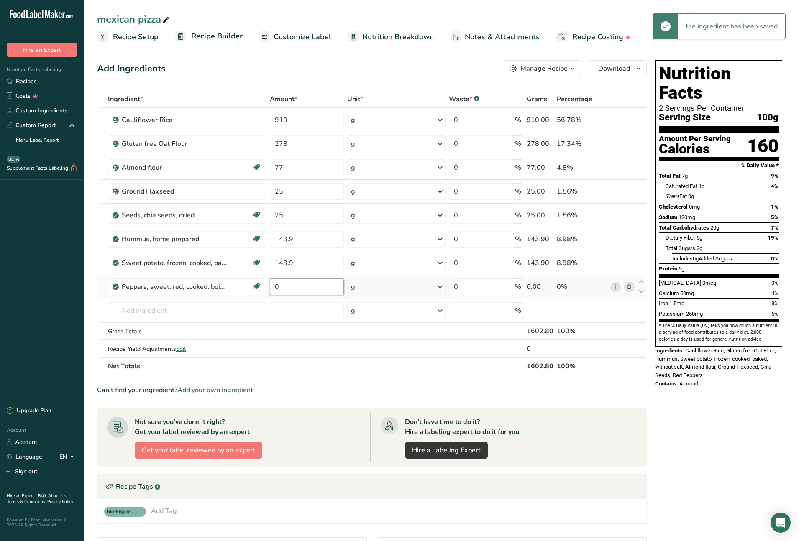
drag, startPoint x: 288, startPoint y: 283, endPoint x: 271, endPoint y: 284, distance: 17.6
click at [271, 284] on input "0" at bounding box center [307, 287] width 74 height 17
type input "143.9"
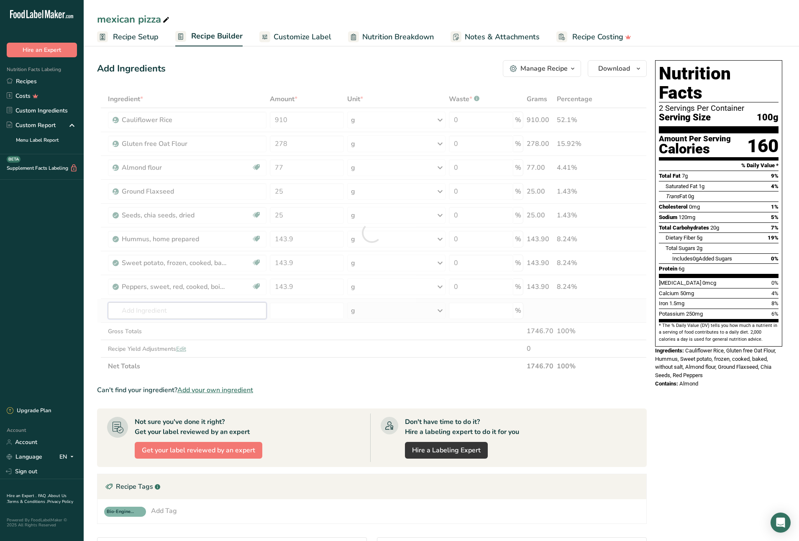
click at [210, 308] on div "Ingredient * Amount * Unit * Waste * .a-a{fill:#347362;}.b-a{fill:#fff;} Grams …" at bounding box center [372, 232] width 550 height 285
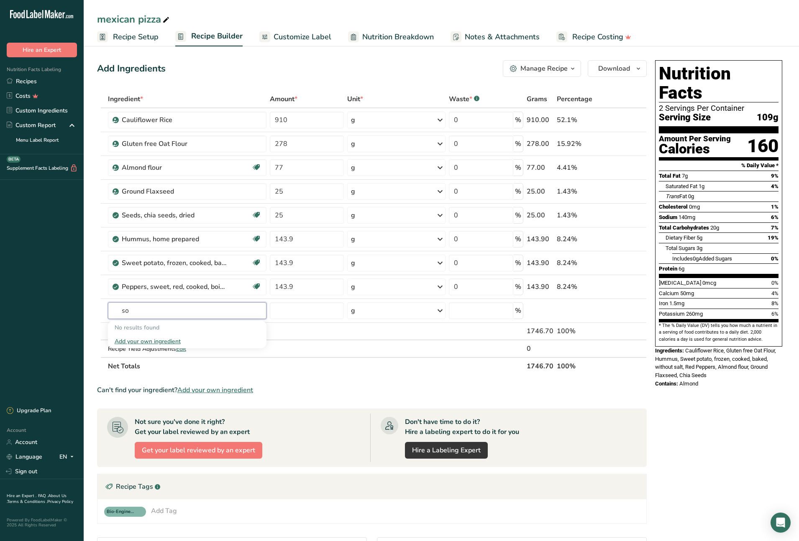
type input "s"
type input "c"
type input "s"
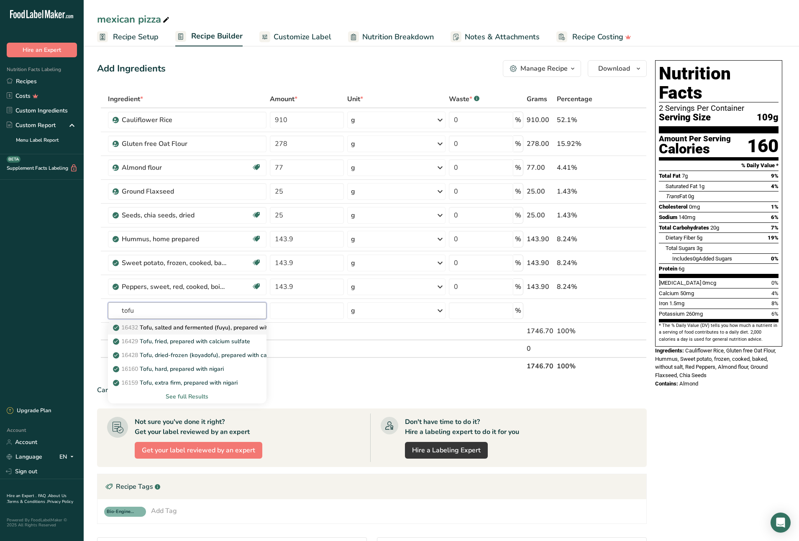
type input "Tofu, salted and fermented (fuyu), prepared with calcium sulfate"
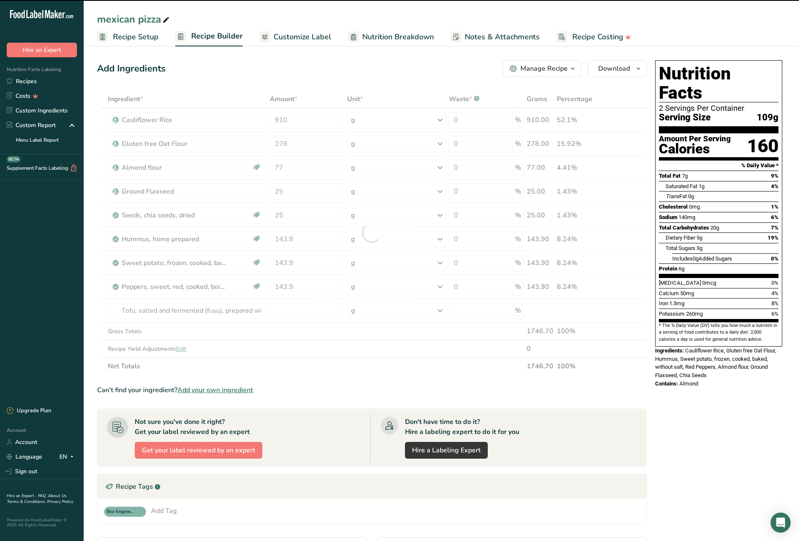
type input "0"
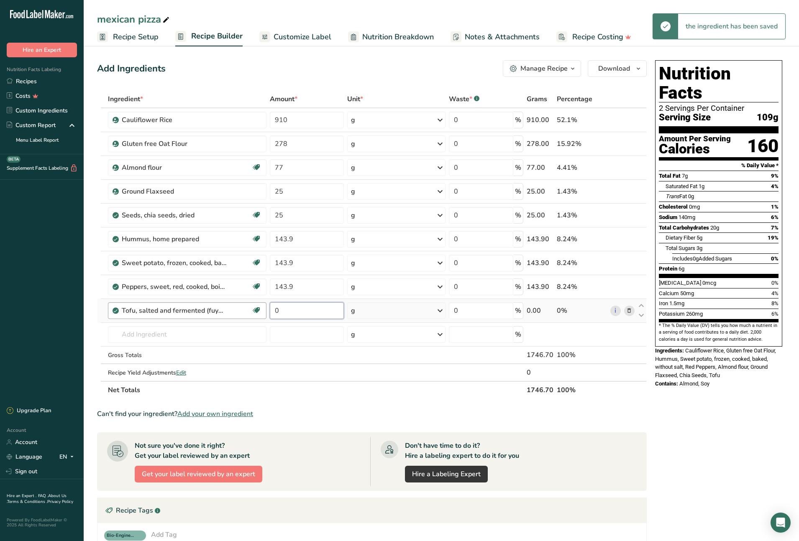
drag, startPoint x: 294, startPoint y: 311, endPoint x: 265, endPoint y: 308, distance: 29.4
click at [265, 308] on tr "Tofu, salted and fermented (fuyu), prepared with calcium sulfate Plant-based Pr…" at bounding box center [371, 311] width 549 height 24
type input "143.9"
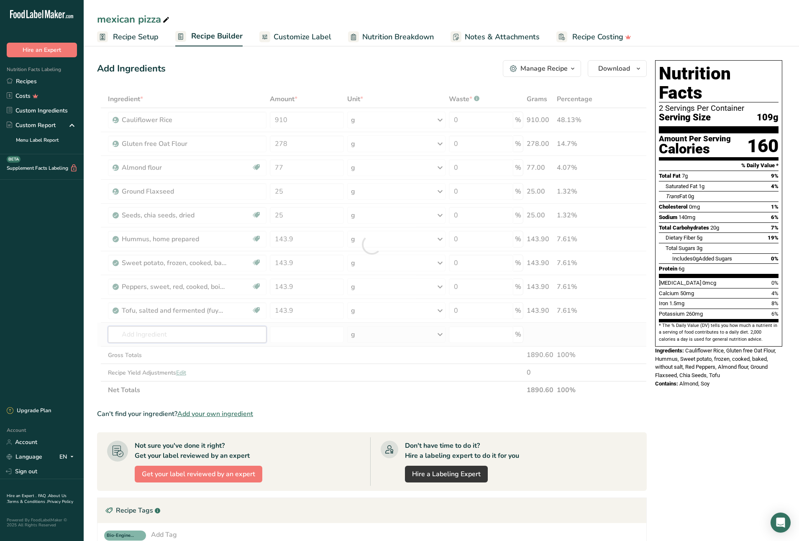
click at [223, 331] on div "Ingredient * Amount * Unit * Waste * .a-a{fill:#347362;}.b-a{fill:#fff;} Grams …" at bounding box center [372, 244] width 550 height 309
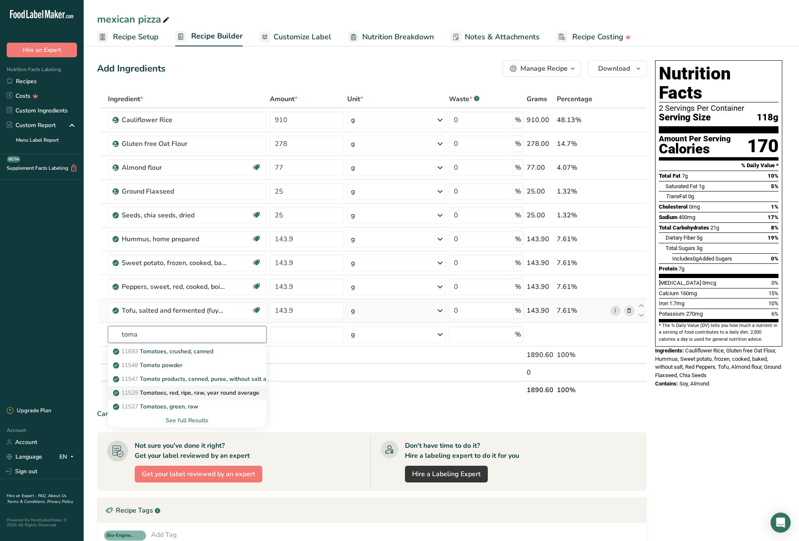
type input "Tomatoes, red, ripe, raw, year round average"
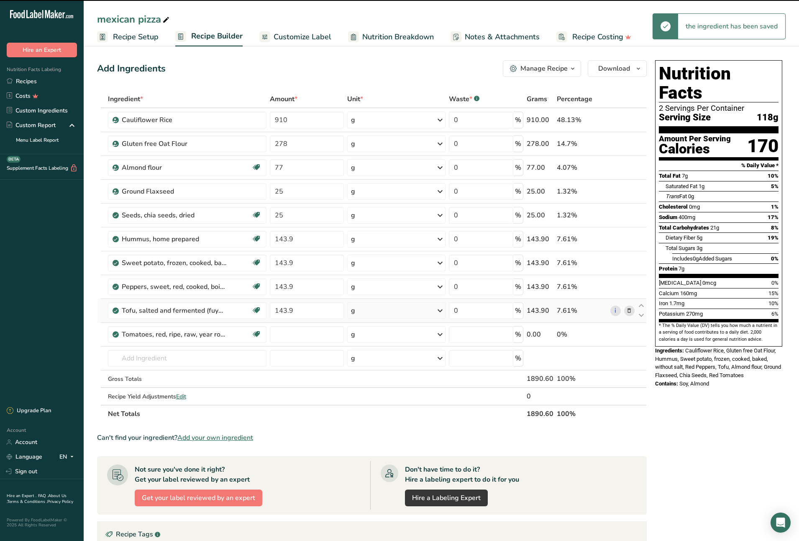
type input "0"
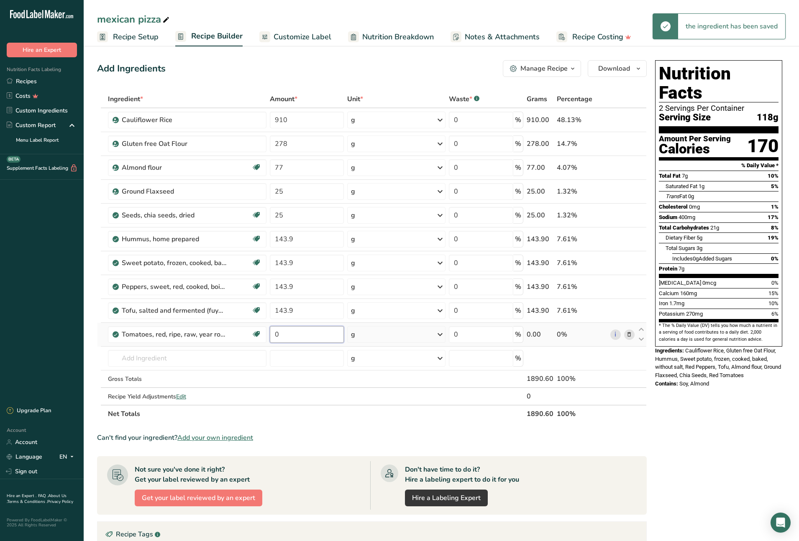
click at [276, 335] on input "0" at bounding box center [307, 334] width 74 height 17
type input "143.9"
click at [200, 353] on div "Ingredient * Amount * Unit * Waste * .a-a{fill:#347362;}.b-a{fill:#fff;} Grams …" at bounding box center [372, 256] width 550 height 332
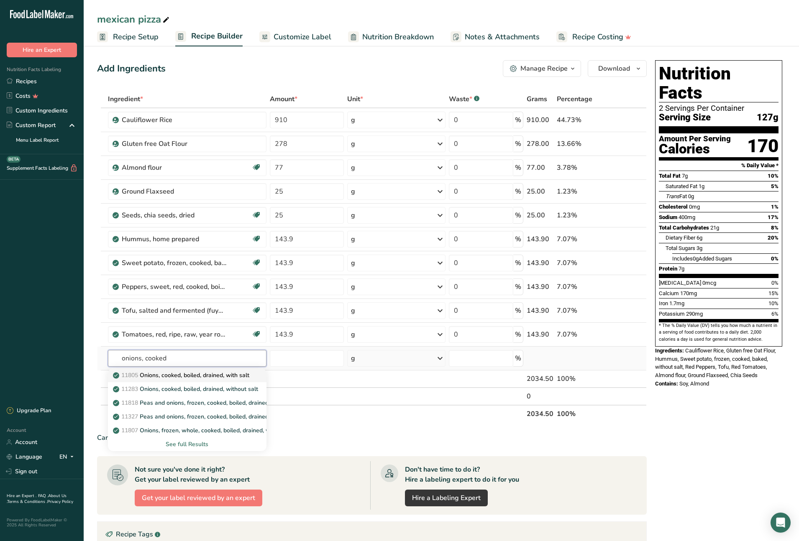
type input "Onions, cooked, boiled, drained, with salt"
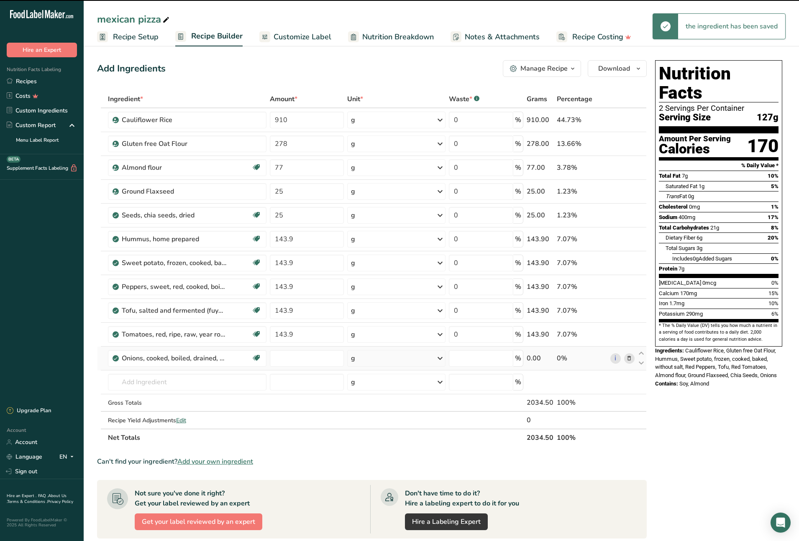
type input "0"
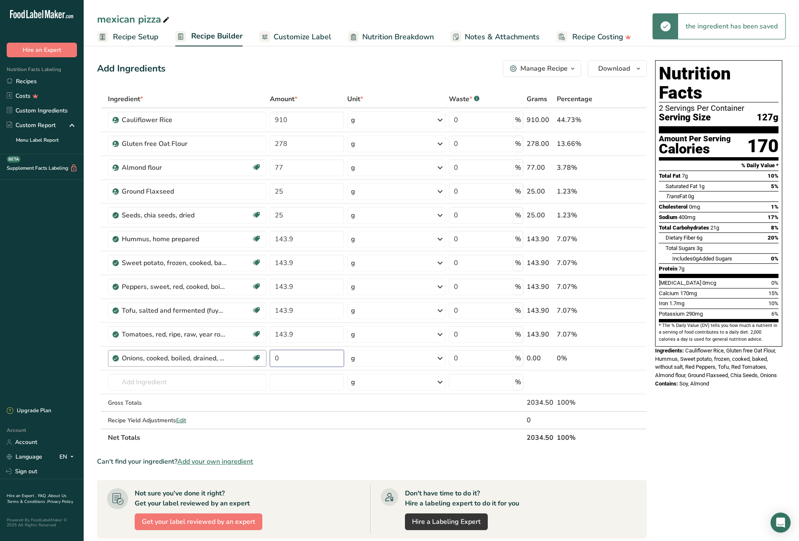
drag, startPoint x: 272, startPoint y: 356, endPoint x: 265, endPoint y: 356, distance: 7.5
click at [265, 356] on tr "Onions, cooked, boiled, drained, with salt Dairy free Gluten free Vegan Vegetar…" at bounding box center [371, 359] width 549 height 24
type input "143.9"
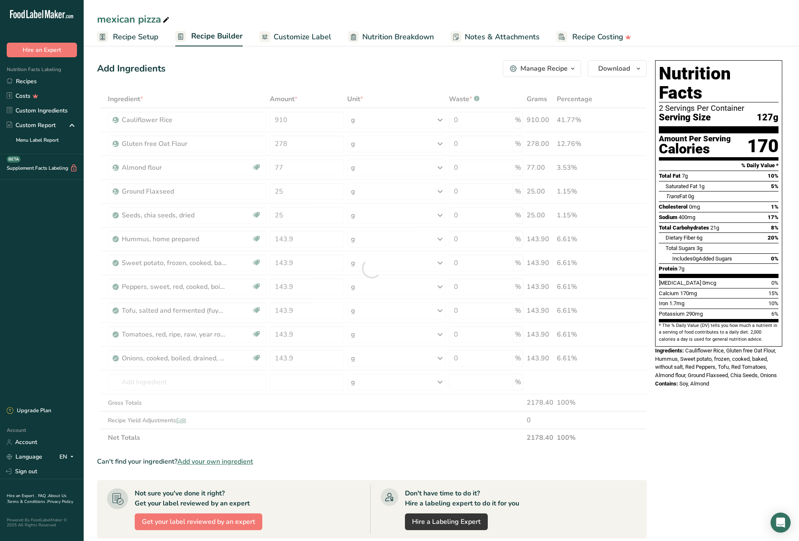
click at [702, 396] on div "Nutrition Facts 2 Servings Per Container Serving Size 127g Amount Per Serving C…" at bounding box center [719, 396] width 134 height 679
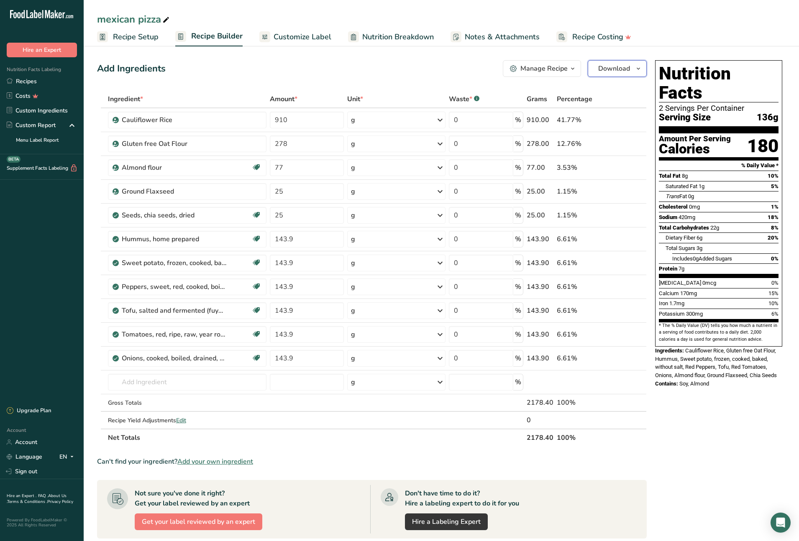
click at [639, 67] on icon "button" at bounding box center [638, 69] width 7 height 10
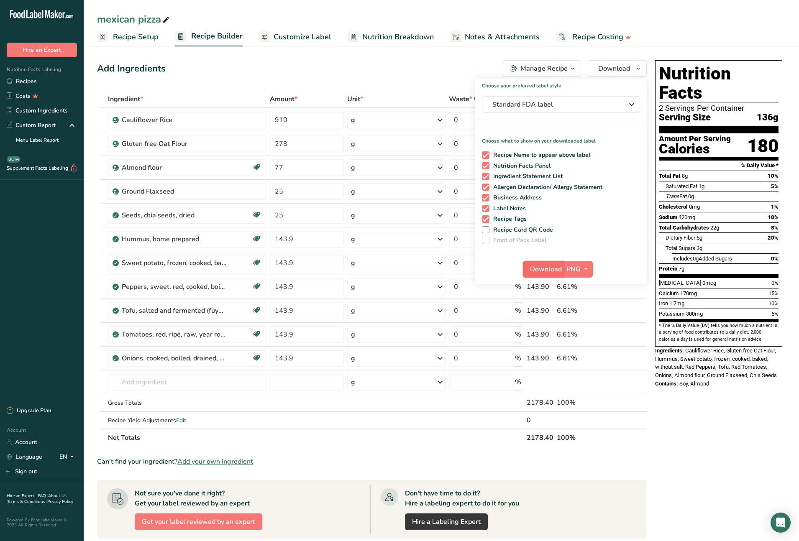
click at [557, 271] on span "Download" at bounding box center [546, 269] width 32 height 10
click at [720, 407] on div "Nutrition Facts 2 Servings Per Container Serving Size 136g Amount Per Serving C…" at bounding box center [719, 396] width 134 height 679
